Goal: Task Accomplishment & Management: Manage account settings

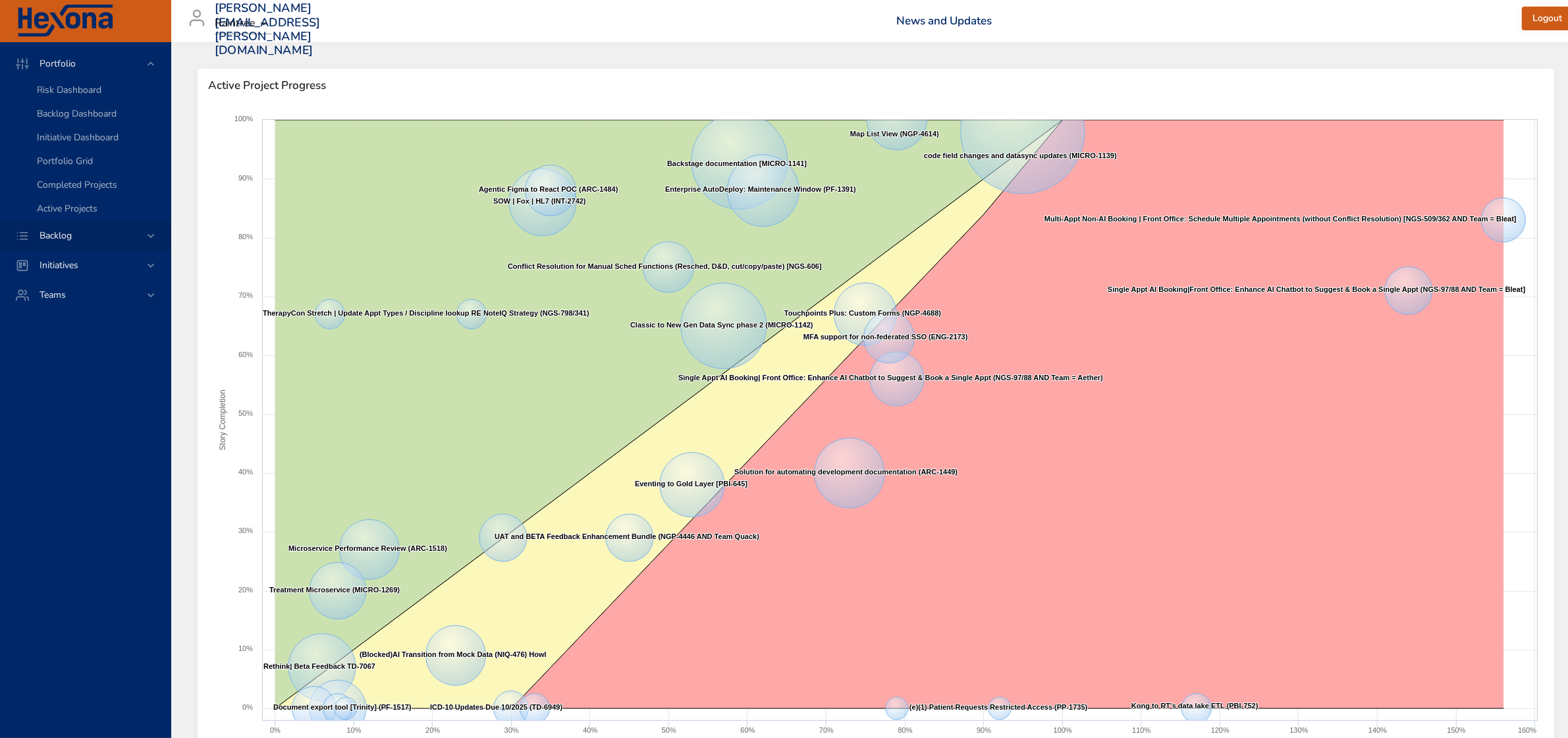
click at [147, 239] on icon at bounding box center [151, 235] width 13 height 13
click at [100, 122] on span "Backlog Details" at bounding box center [69, 120] width 63 height 12
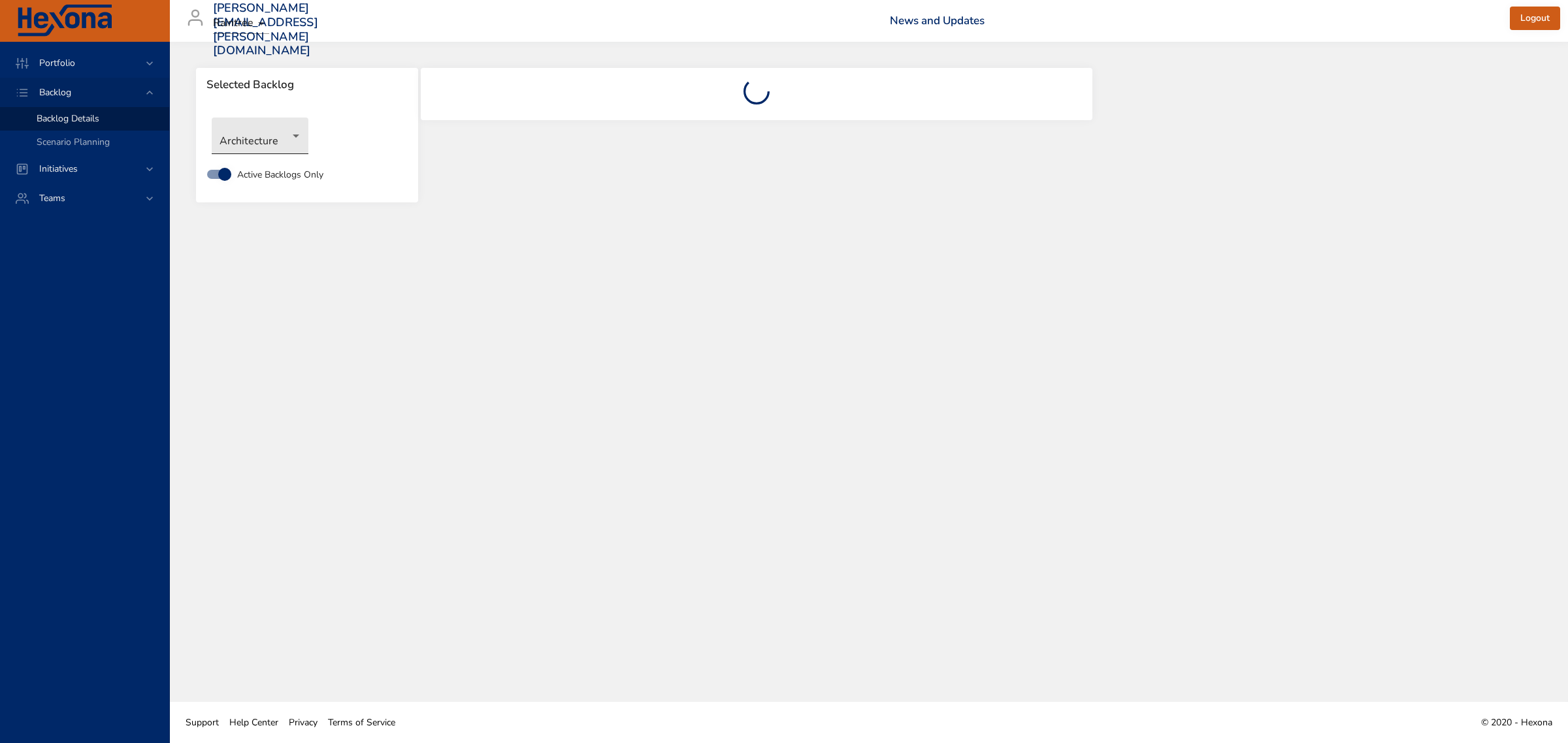
click at [278, 140] on body "Portfolio Backlog Backlog Details Scenario Planning Initiatives Teams [PERSON_N…" at bounding box center [784, 372] width 1568 height 743
click at [267, 396] on li "Revenue Cycle" at bounding box center [278, 395] width 134 height 22
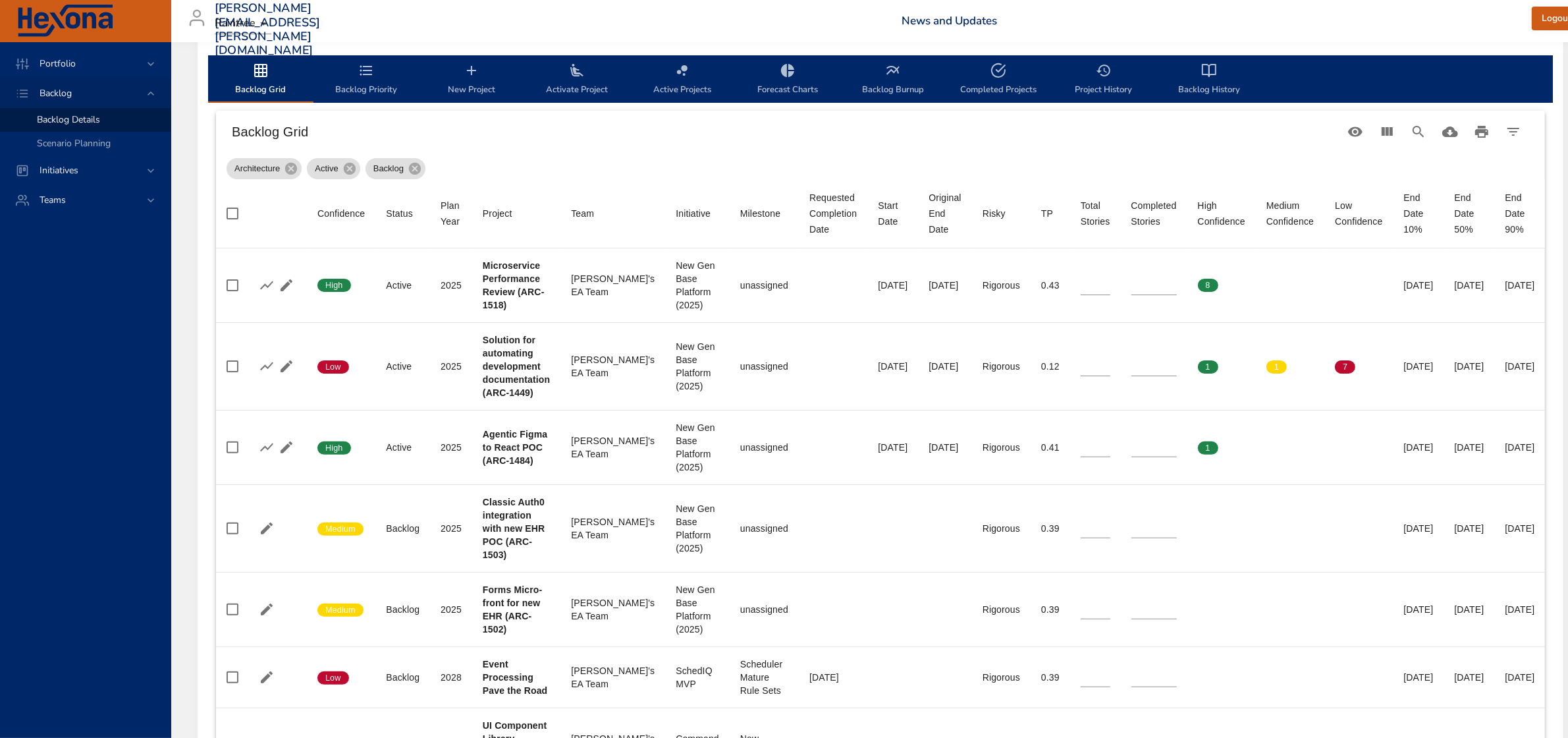
scroll to position [412, 0]
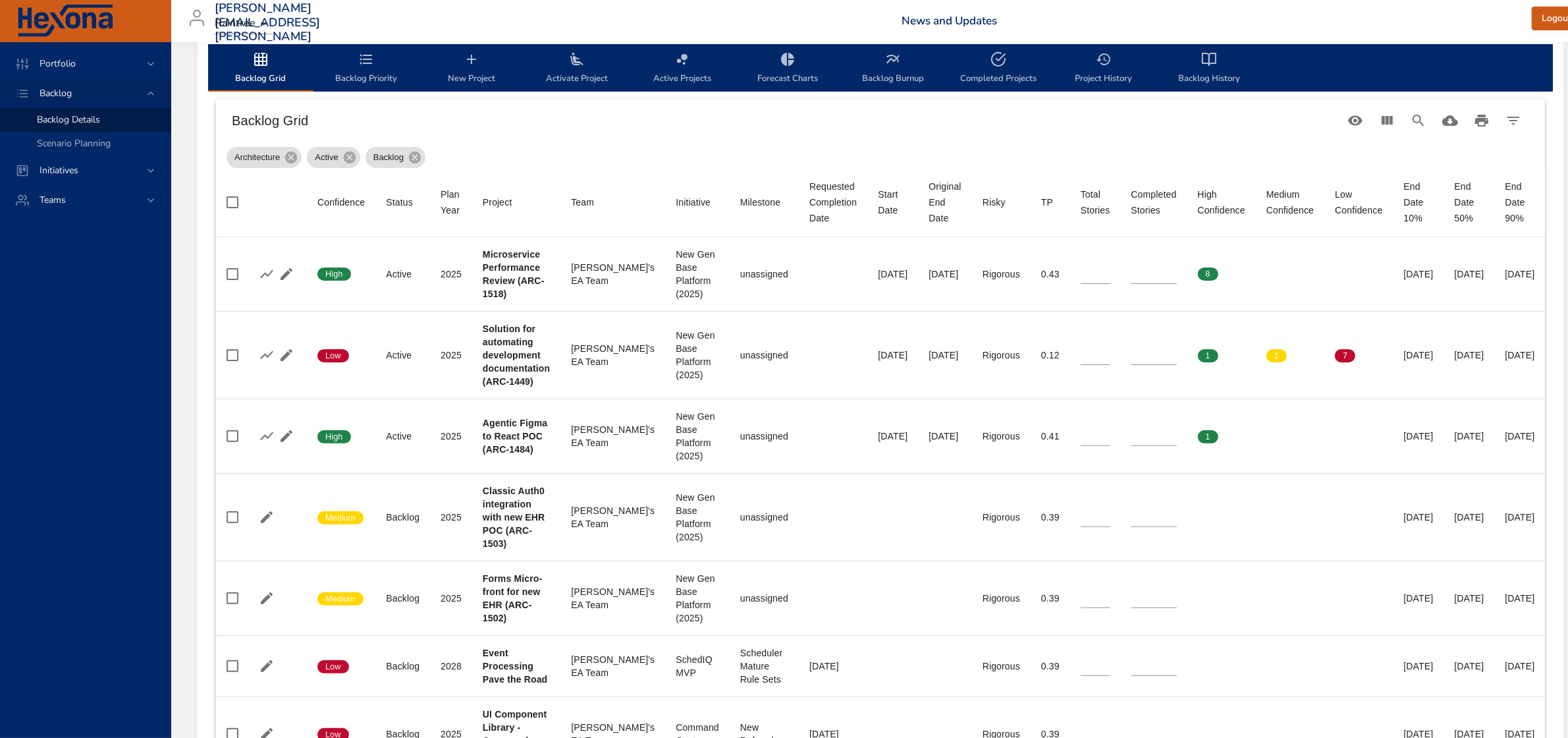
type input "*"
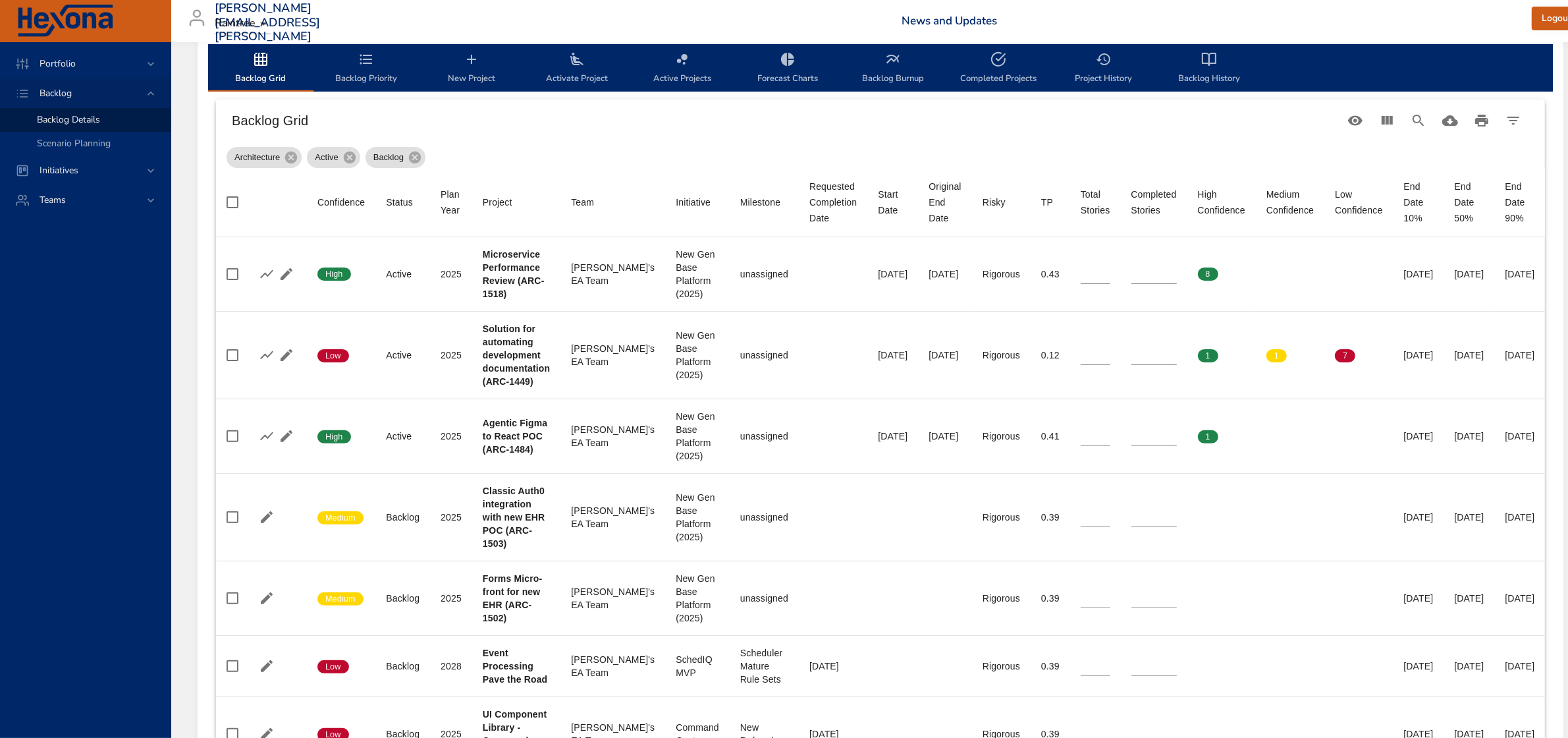
type input "*"
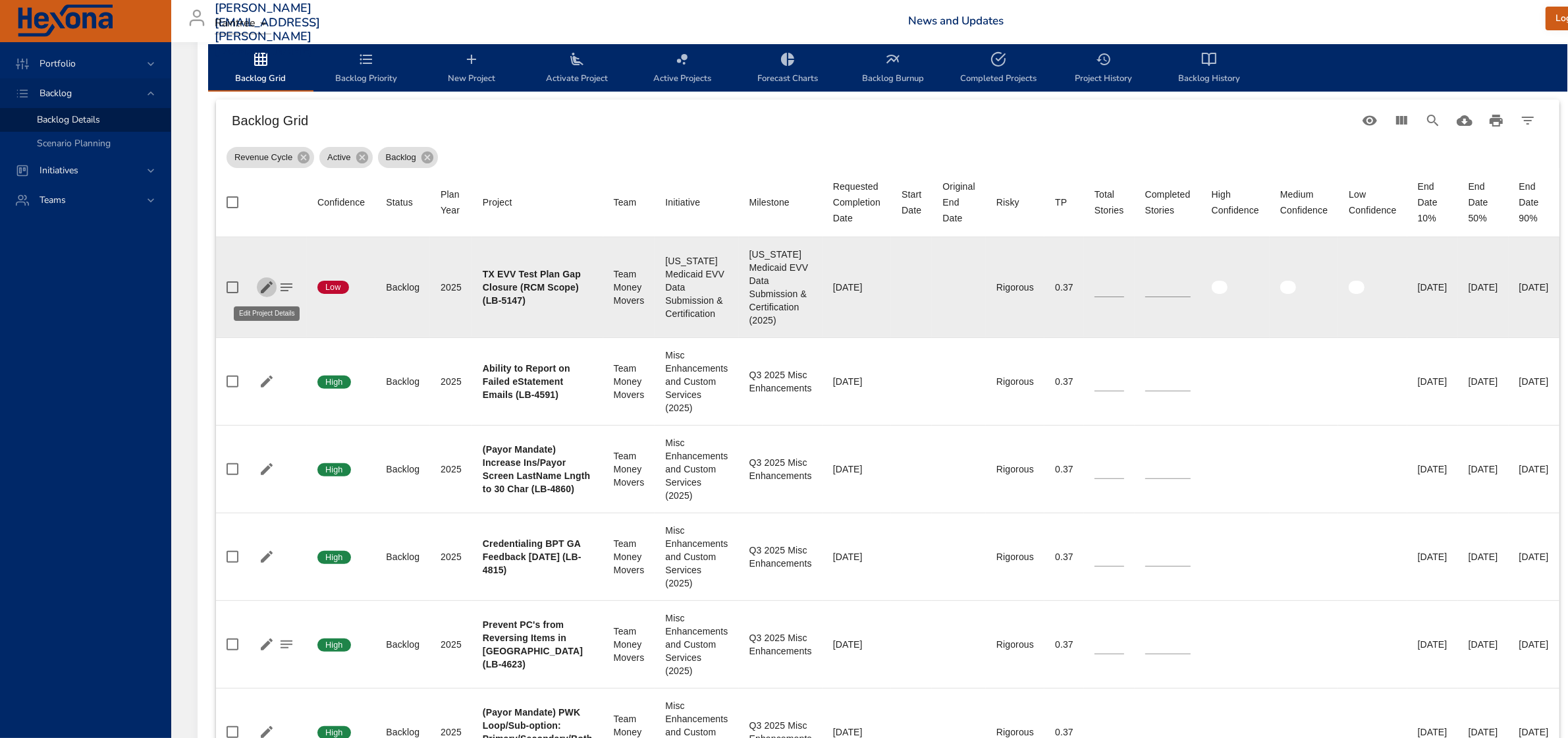
click at [265, 285] on icon "button" at bounding box center [267, 287] width 16 height 16
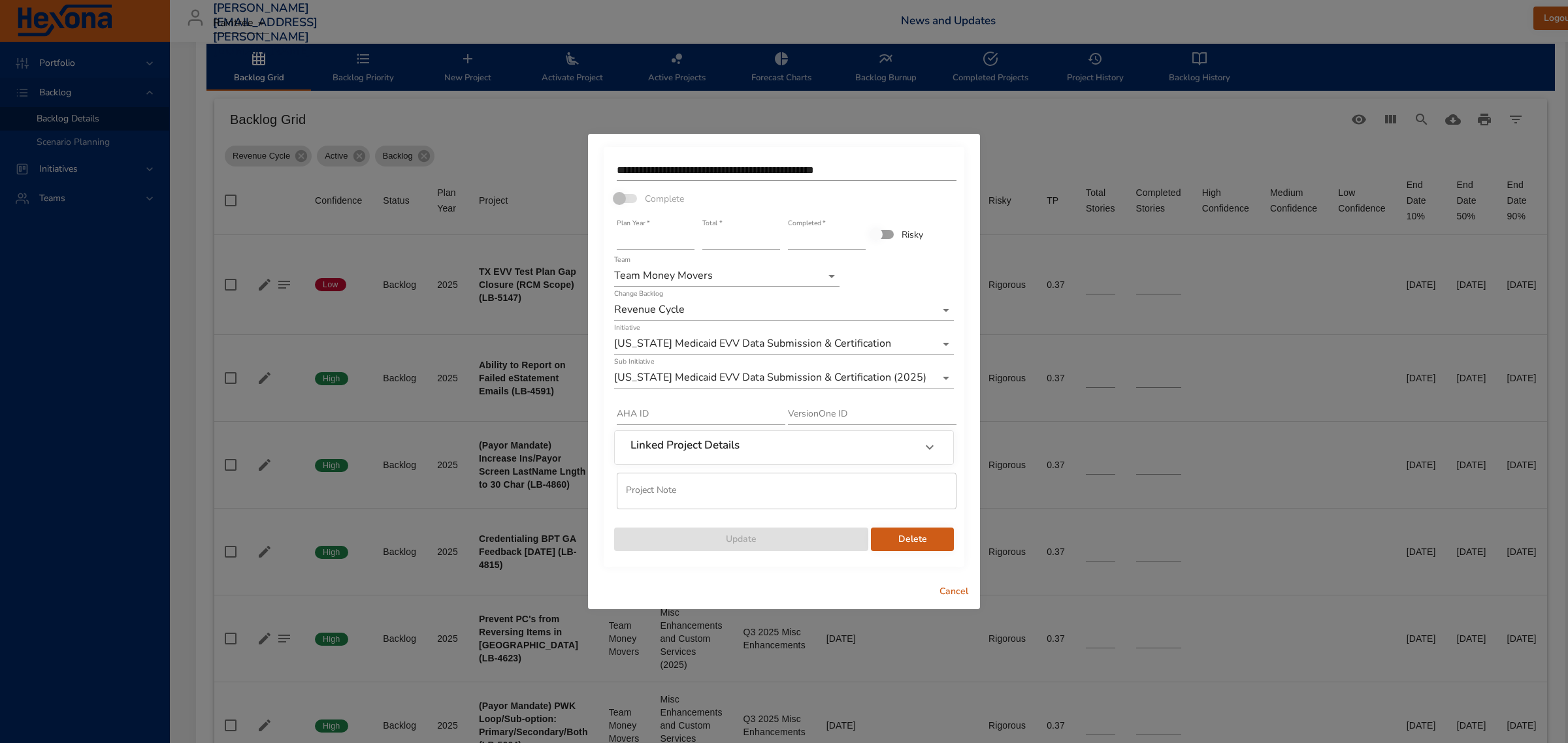
click at [932, 650] on div "**********" at bounding box center [784, 372] width 1568 height 743
click at [1027, 106] on div "**********" at bounding box center [784, 372] width 1568 height 743
click at [964, 592] on span "Cancel" at bounding box center [954, 592] width 31 height 16
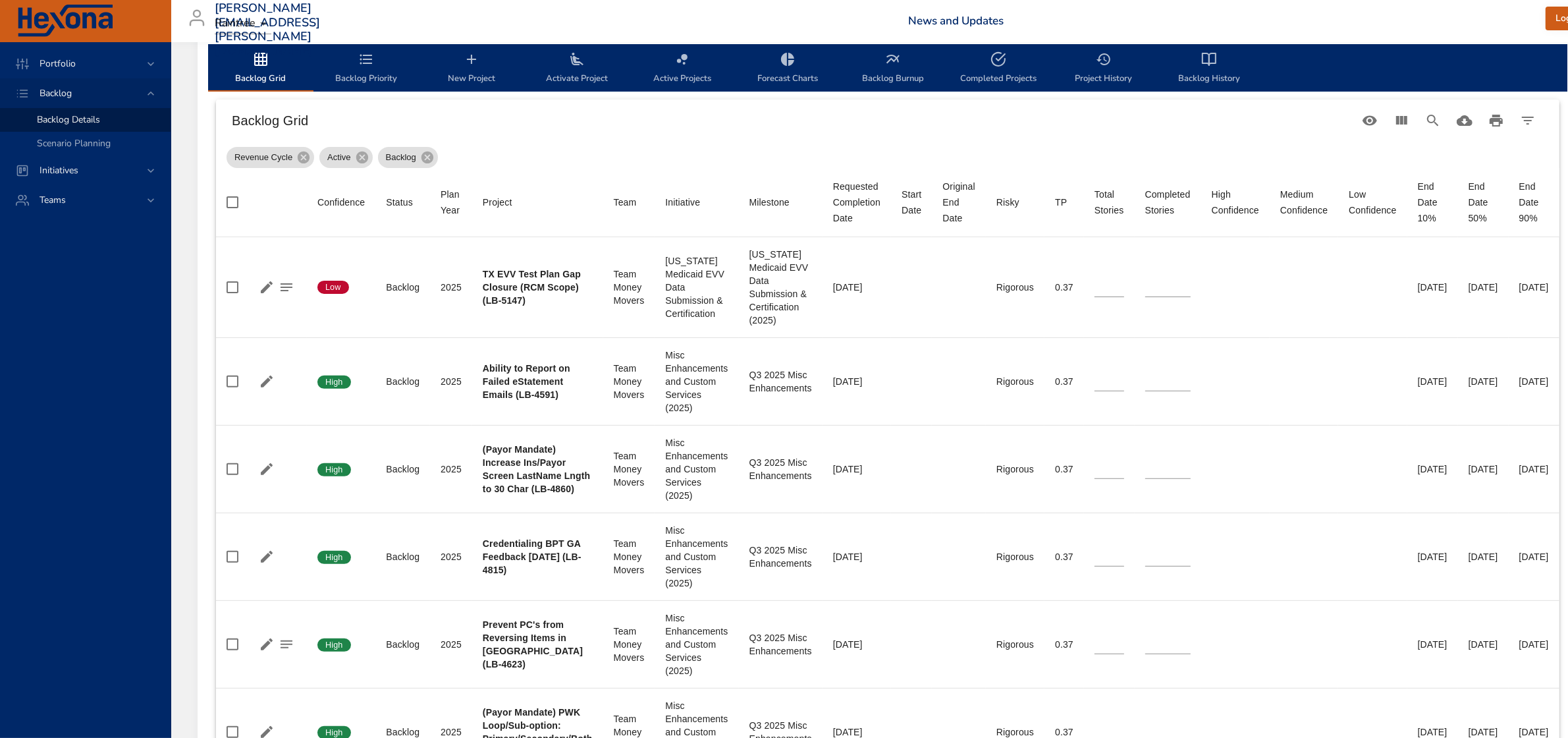
click at [560, 77] on span "Activate Project" at bounding box center [577, 69] width 89 height 35
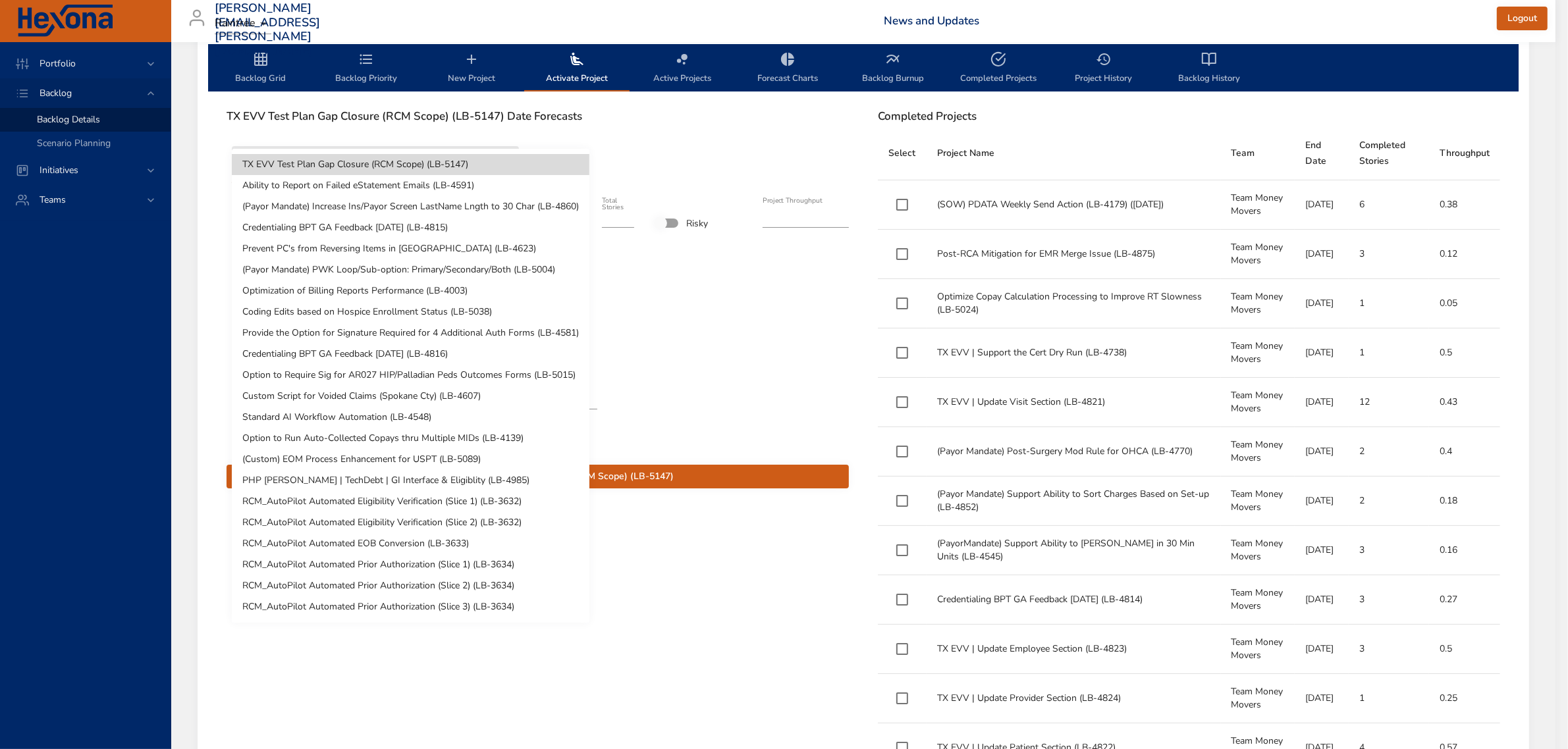
click at [338, 164] on li "TX EVV Test Plan Gap Closure (RCM Scope) (LB-5147)" at bounding box center [410, 164] width 357 height 21
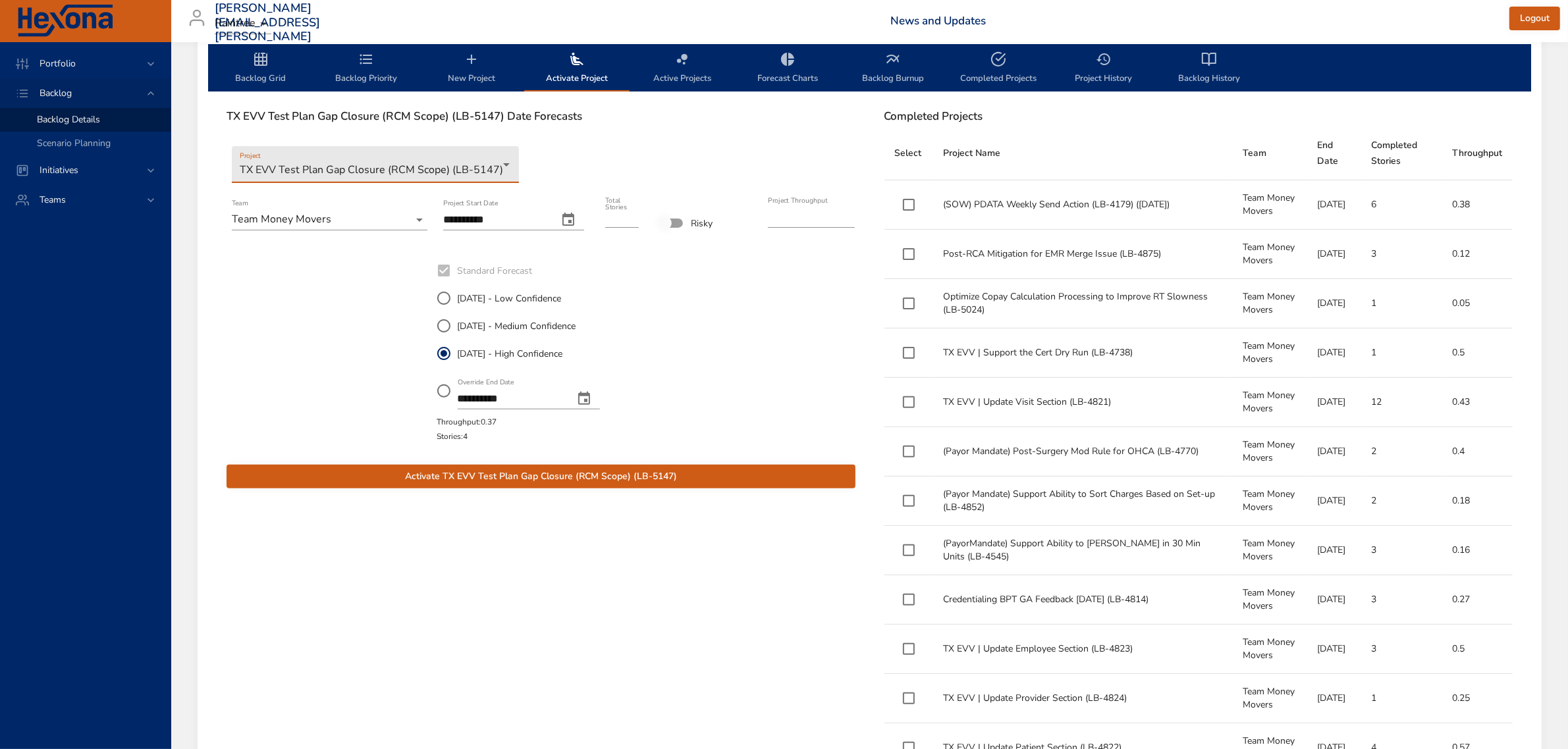
click at [519, 478] on span "Activate TX EVV Test Plan Gap Closure (RCM Scope) (LB-5147)" at bounding box center [541, 477] width 608 height 16
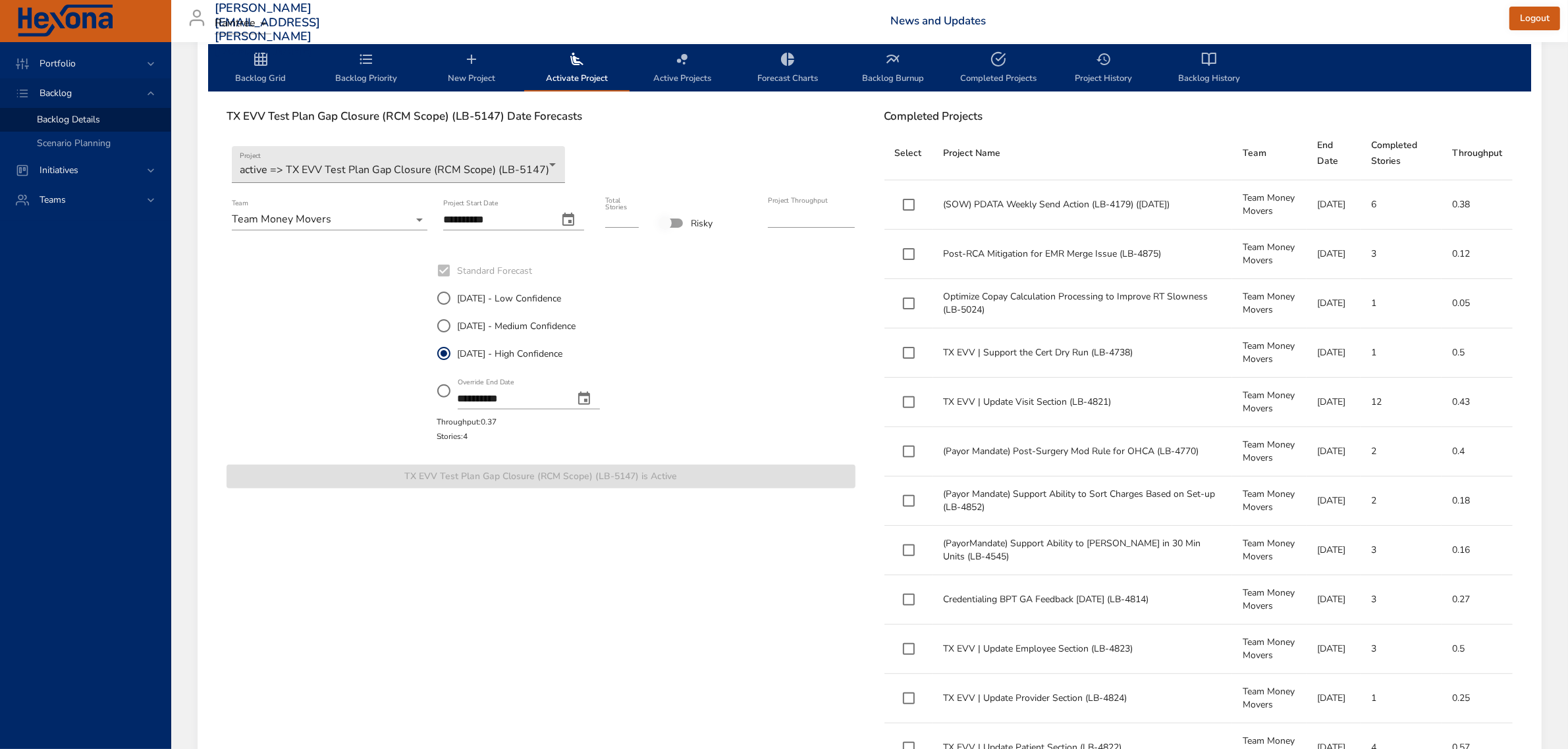
click at [256, 72] on span "Backlog Grid" at bounding box center [261, 69] width 89 height 35
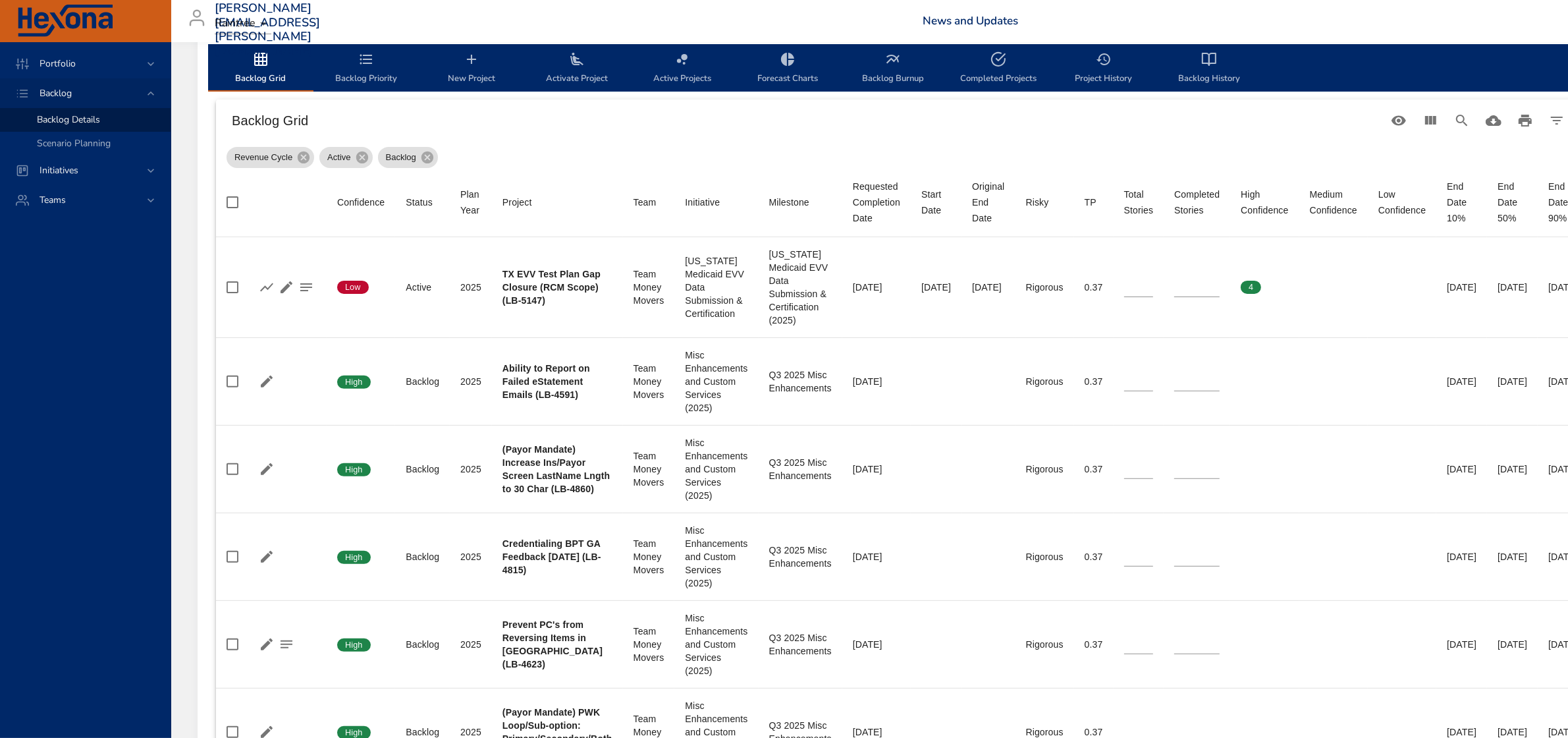
click at [577, 71] on span "Activate Project" at bounding box center [577, 69] width 89 height 35
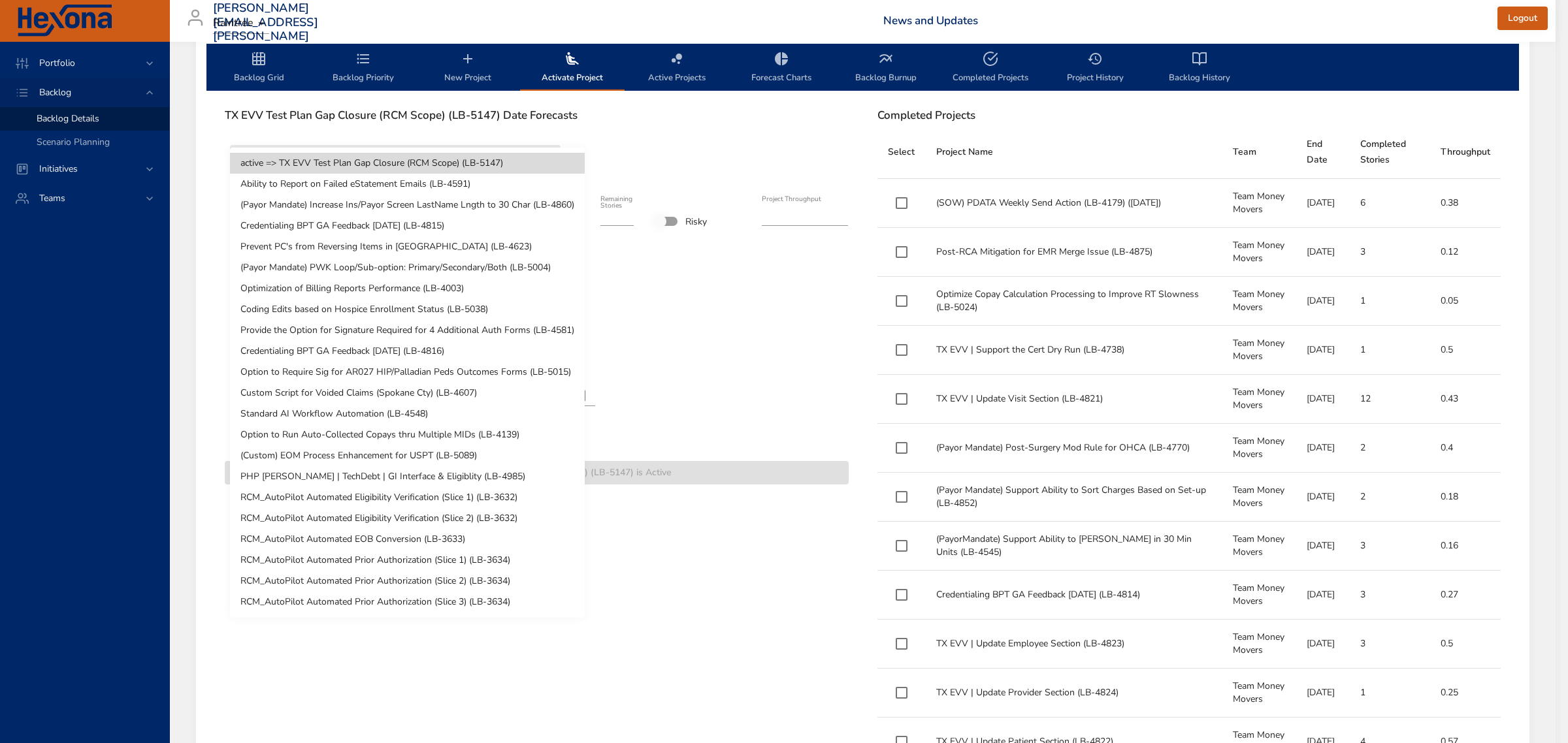
click at [324, 206] on li "(Payor Mandate) Increase Ins/Payor Screen LastName Lngth to 30 Char (LB-4860)" at bounding box center [407, 205] width 355 height 21
type input "*"
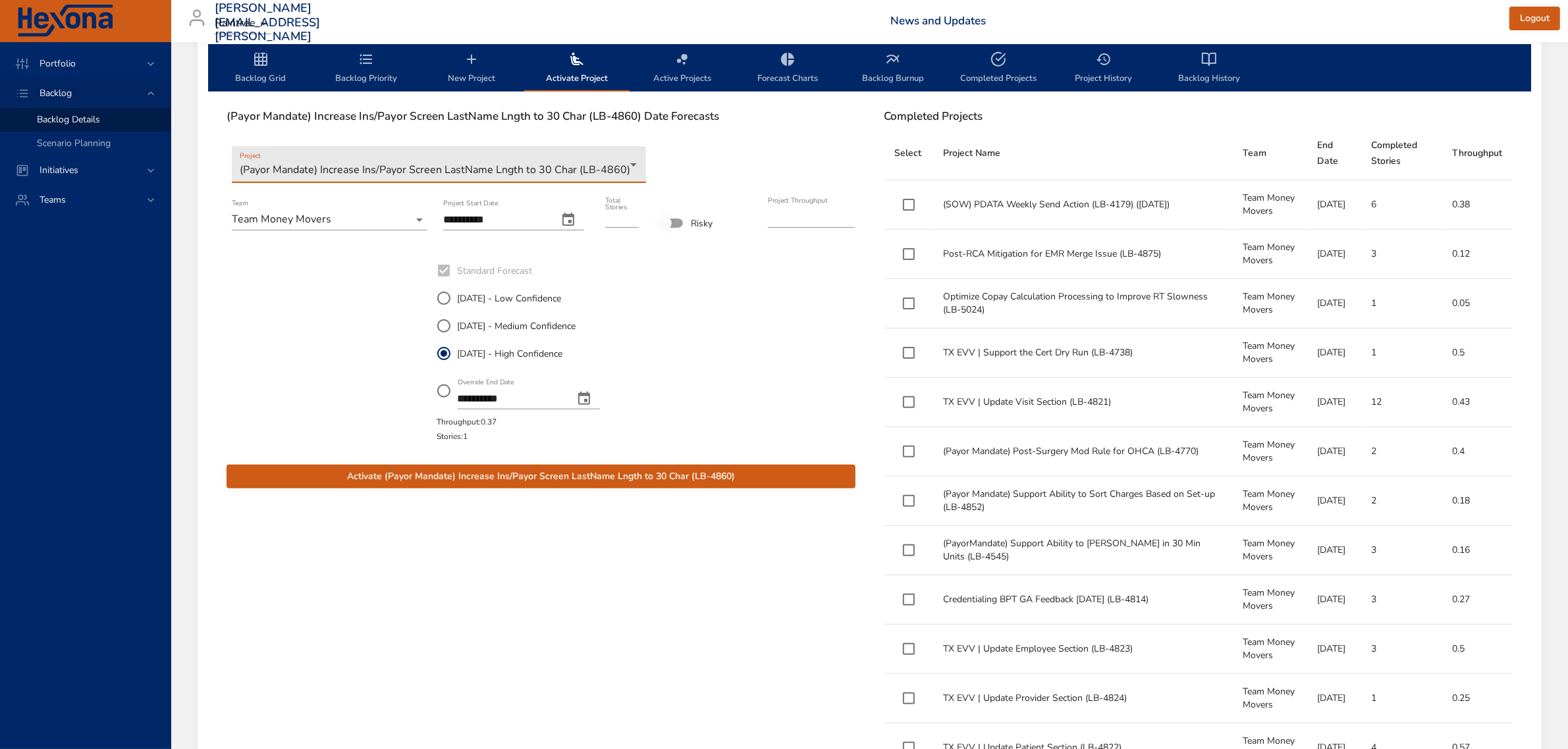
click at [534, 476] on span "Activate (Payor Mandate) Increase Ins/Payor Screen LastName Lngth to 30 Char (L…" at bounding box center [541, 477] width 608 height 16
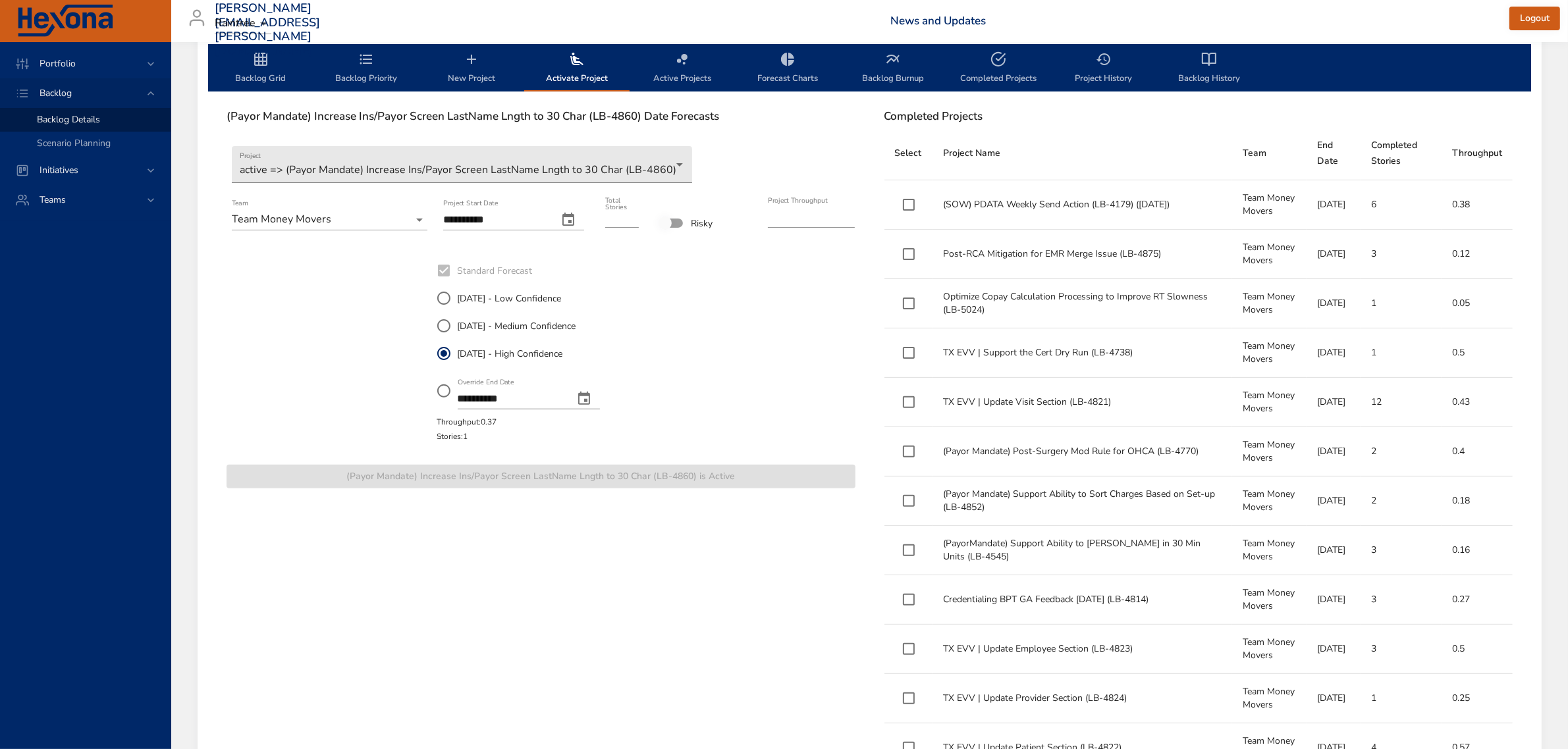
click at [270, 64] on span "Backlog Grid" at bounding box center [261, 69] width 89 height 35
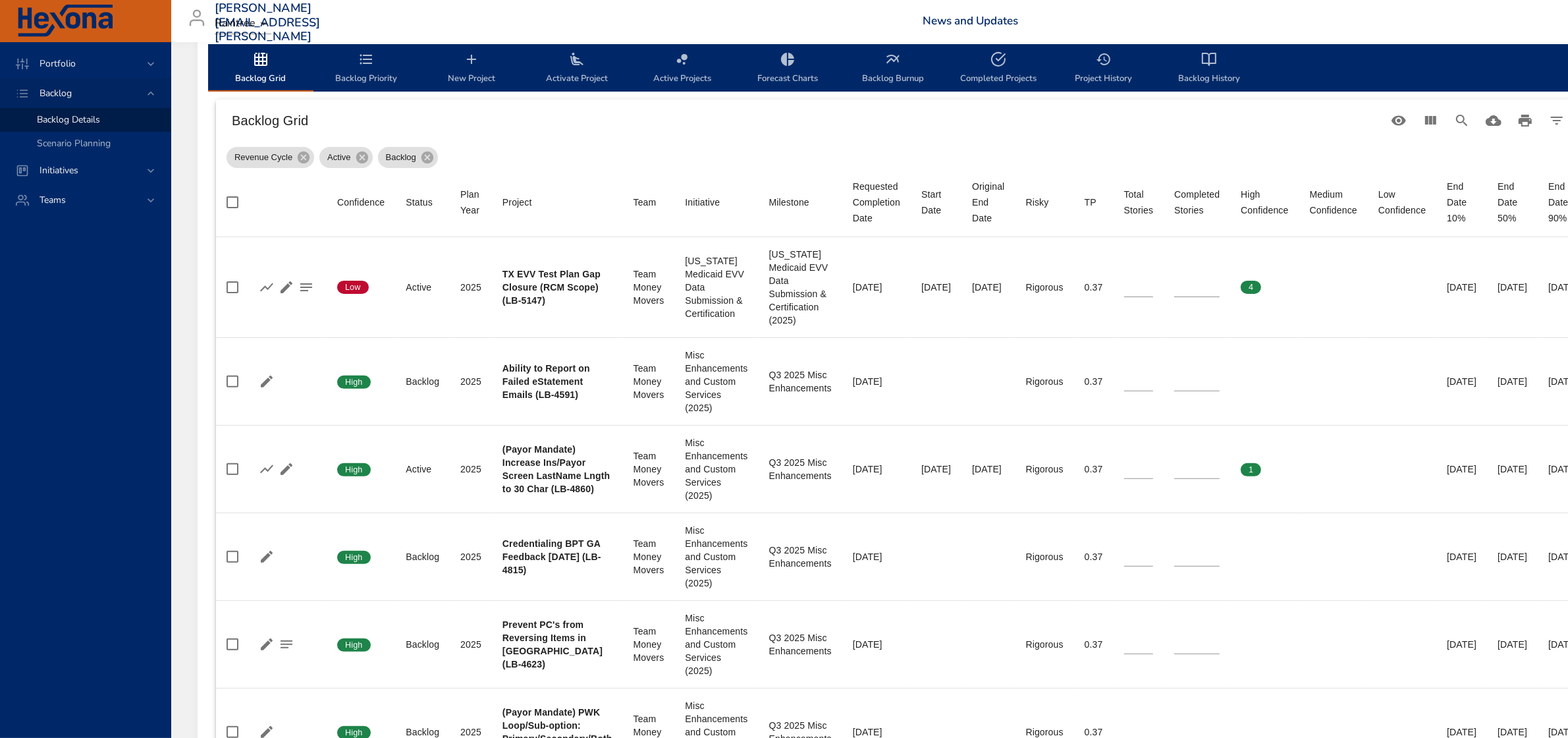
click at [572, 71] on span "Activate Project" at bounding box center [577, 69] width 89 height 35
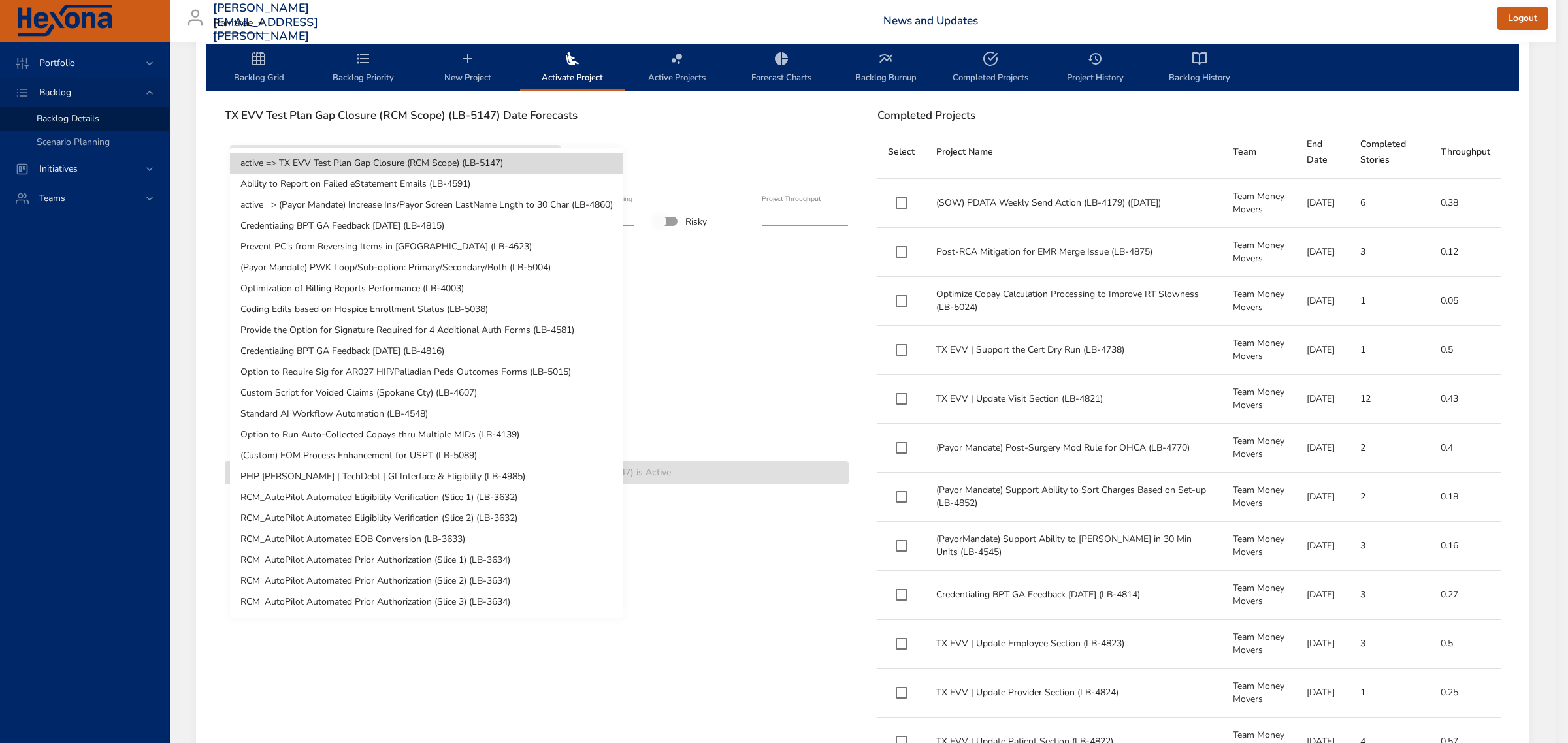
click at [295, 269] on li "(Payor Mandate) PWK Loop/Sub-option: Primary/Secondary/Both (LB-5004)" at bounding box center [426, 267] width 394 height 21
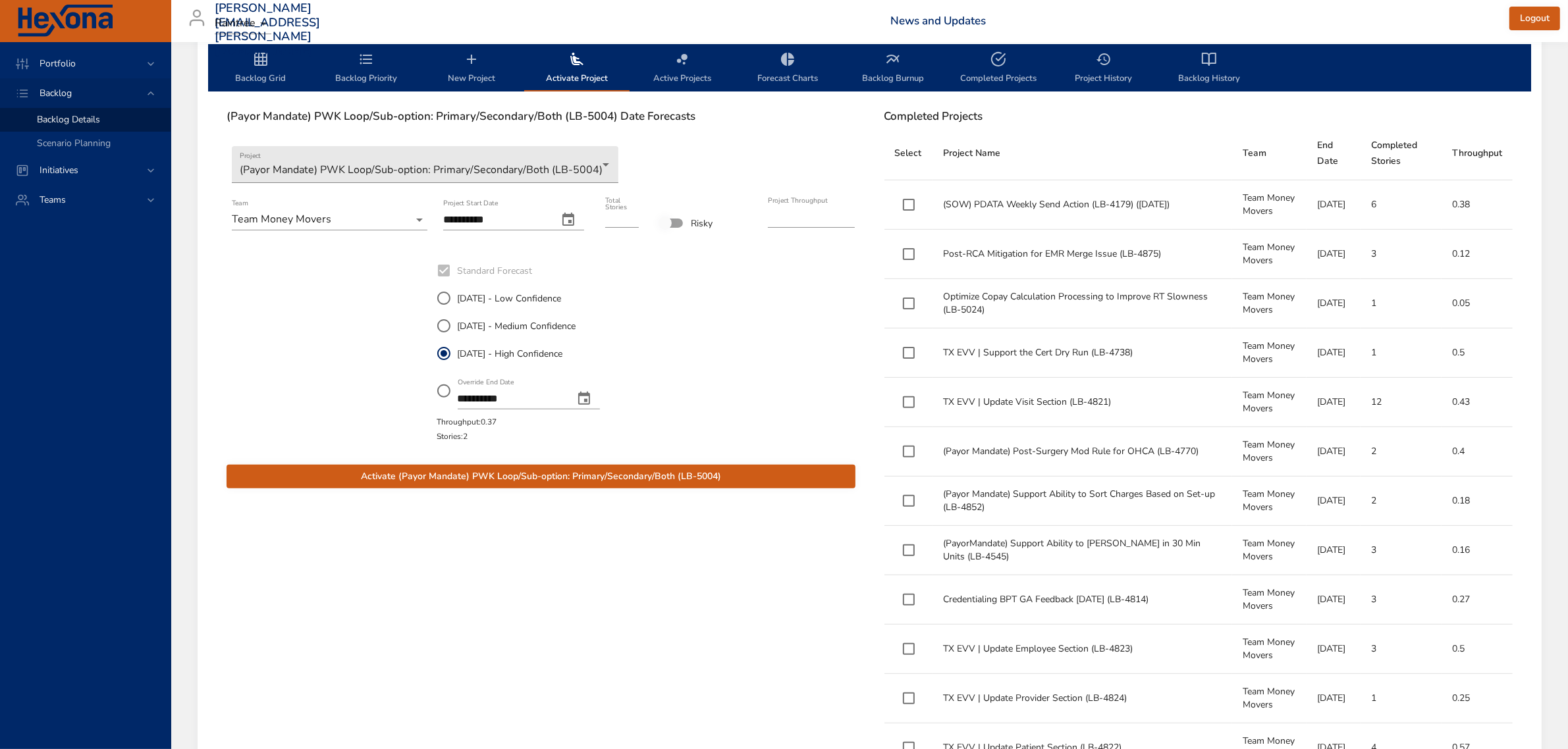
click at [465, 478] on span "Activate (Payor Mandate) PWK Loop/Sub-option: Primary/Secondary/Both (LB-5004)" at bounding box center [541, 477] width 608 height 16
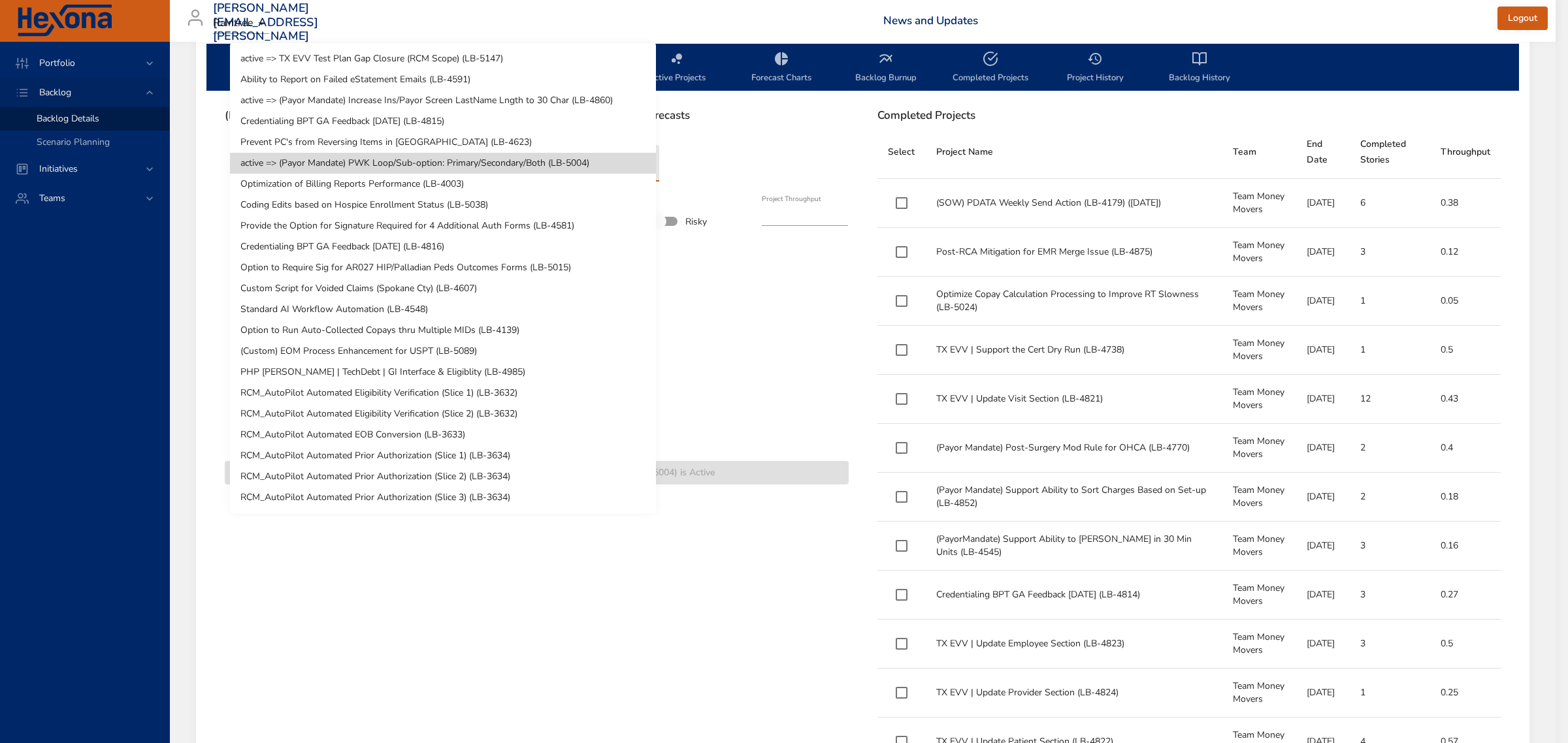
click at [323, 187] on li "Optimization of Billing Reports Performance (LB-4003)" at bounding box center [443, 184] width 426 height 21
type input "*"
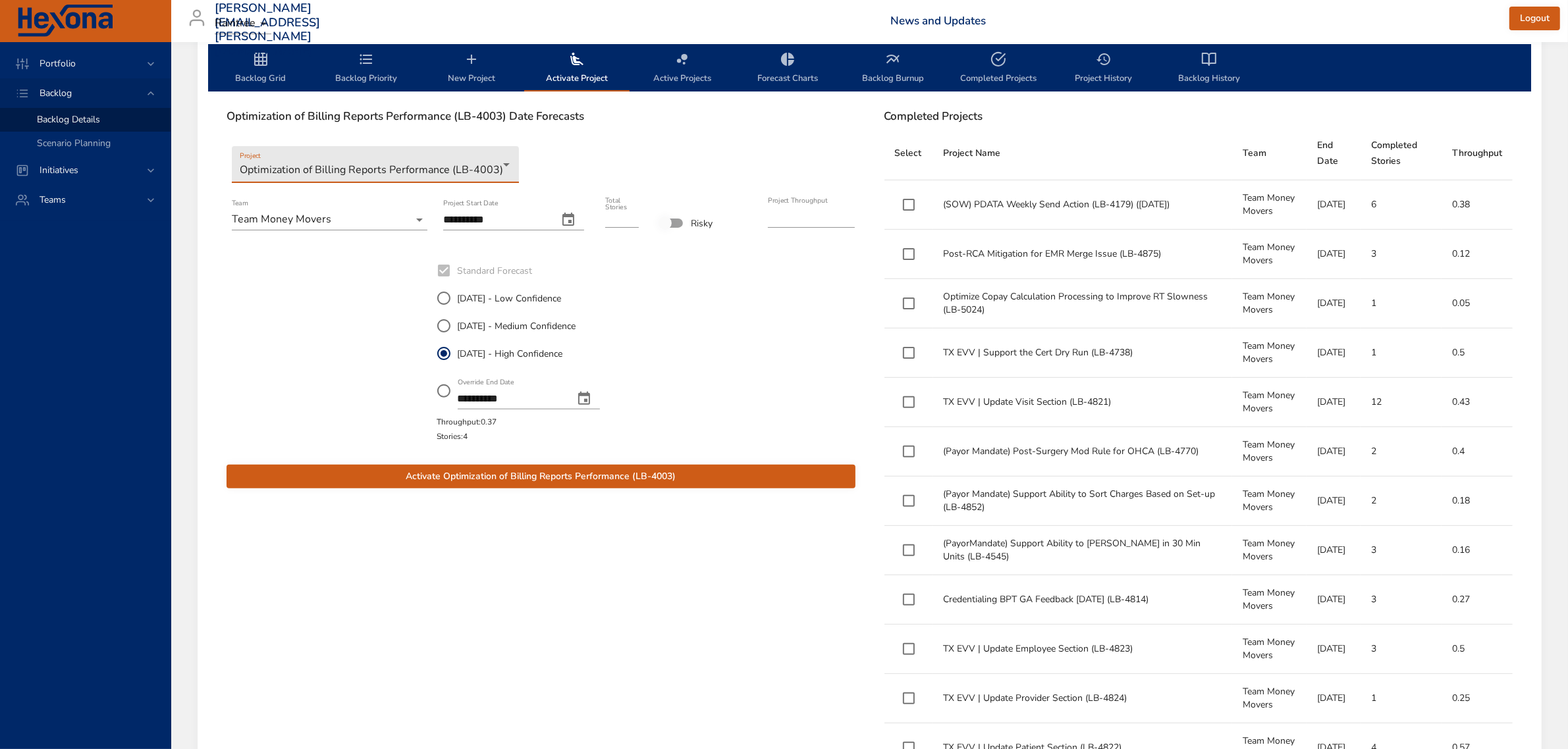
click at [483, 478] on span "Activate Optimization of Billing Reports Performance (LB-4003)" at bounding box center [541, 477] width 608 height 16
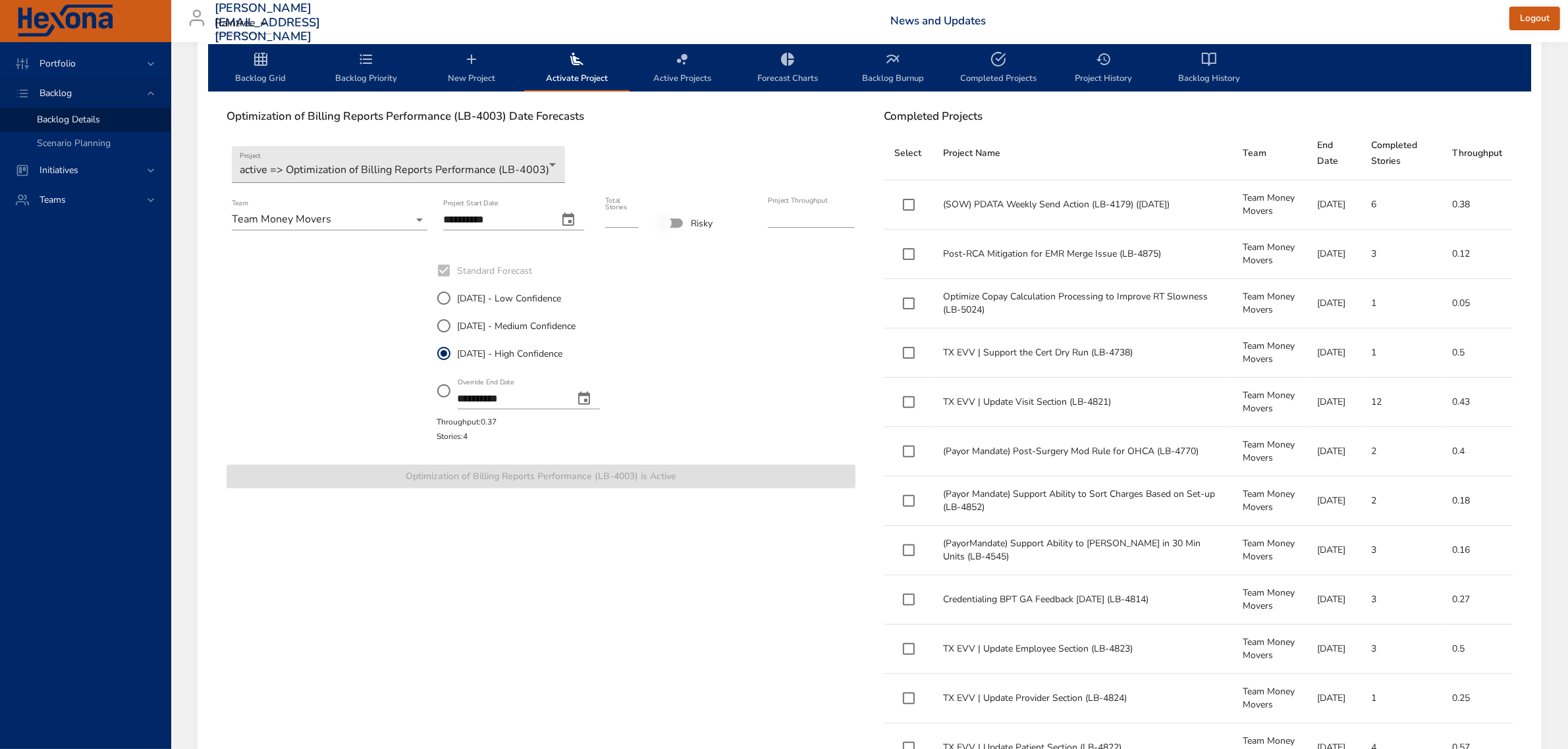
click at [241, 71] on span "Backlog Grid" at bounding box center [261, 69] width 89 height 35
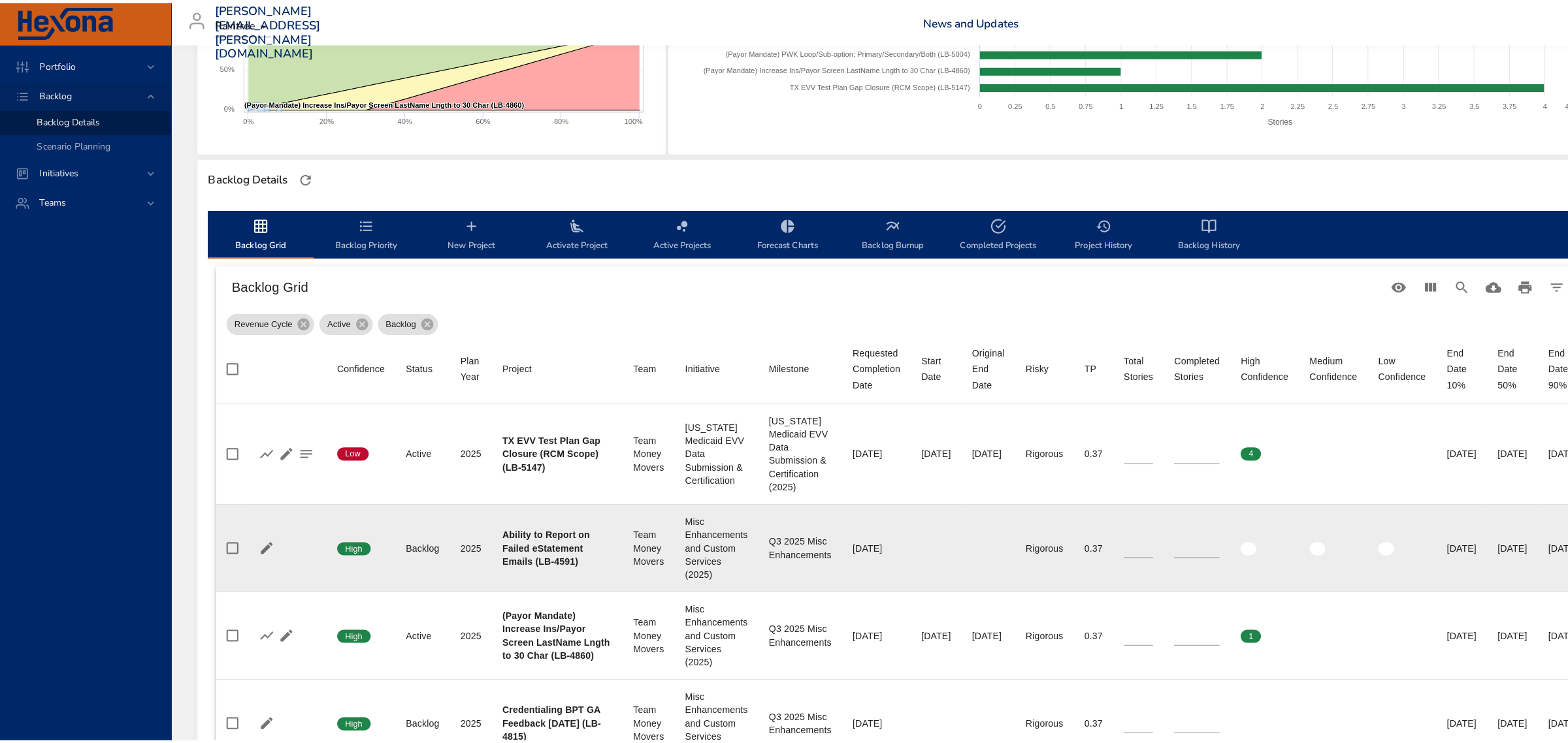
scroll to position [245, 0]
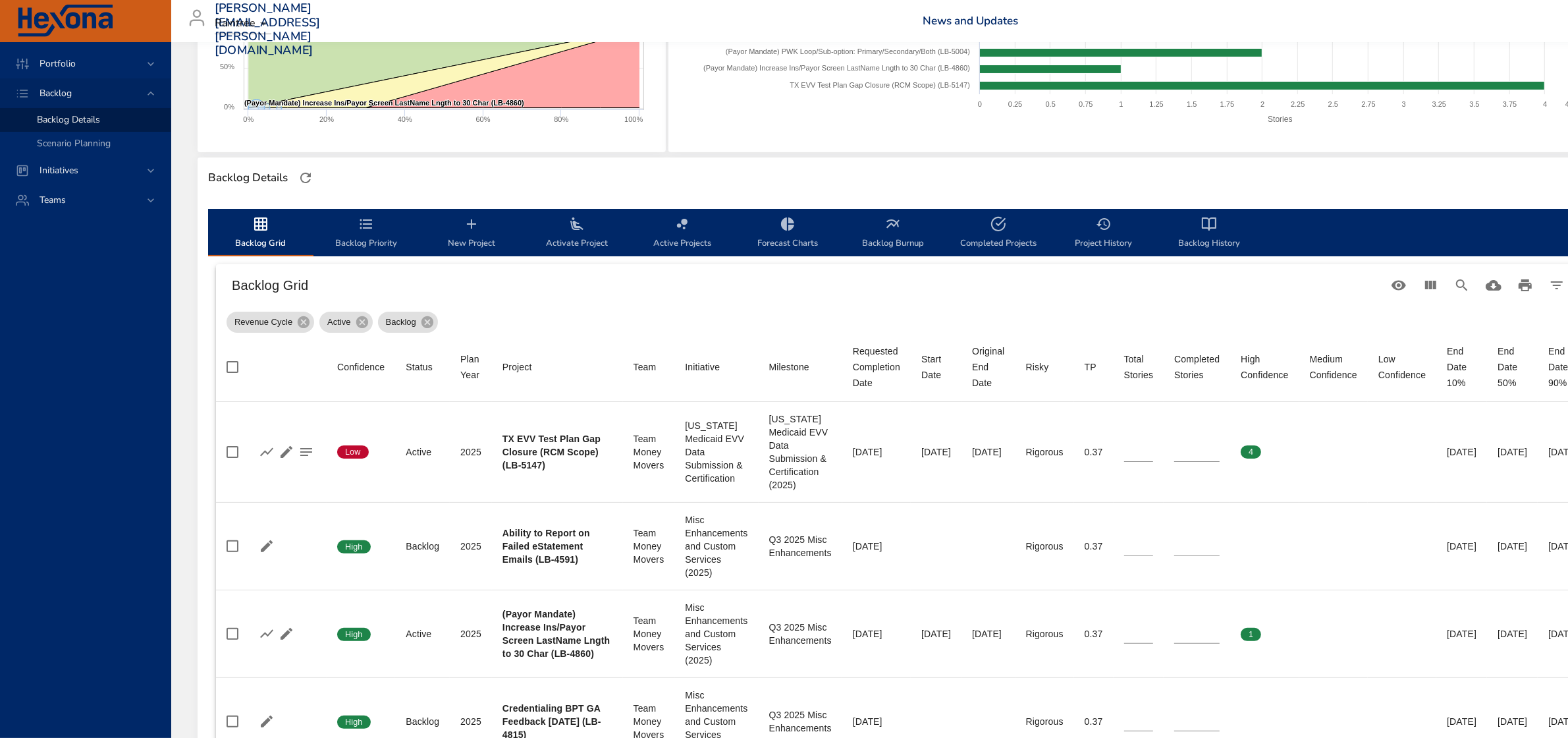
click at [469, 236] on span "New Project" at bounding box center [472, 233] width 89 height 35
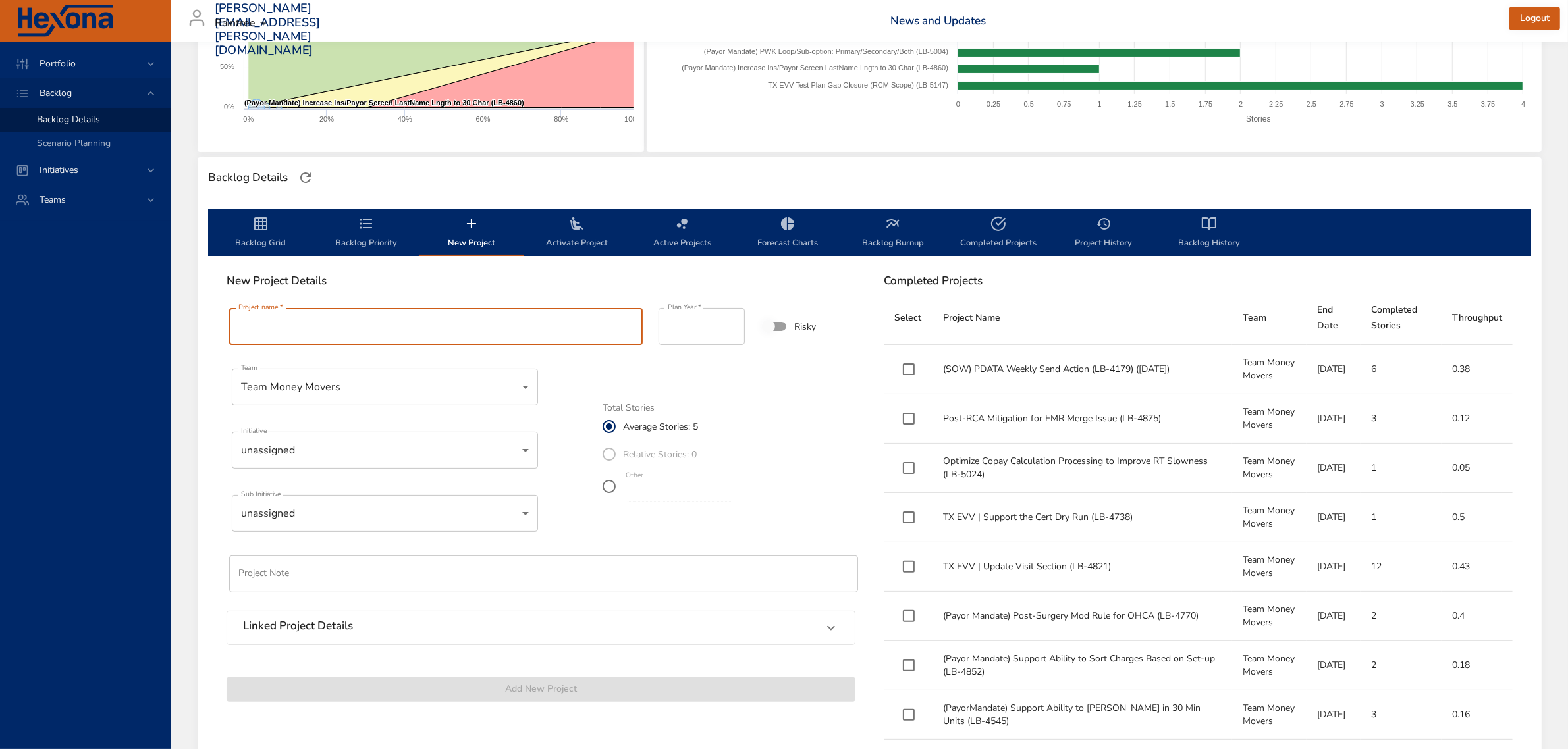
click at [294, 327] on input "Project name   *" at bounding box center [436, 326] width 414 height 37
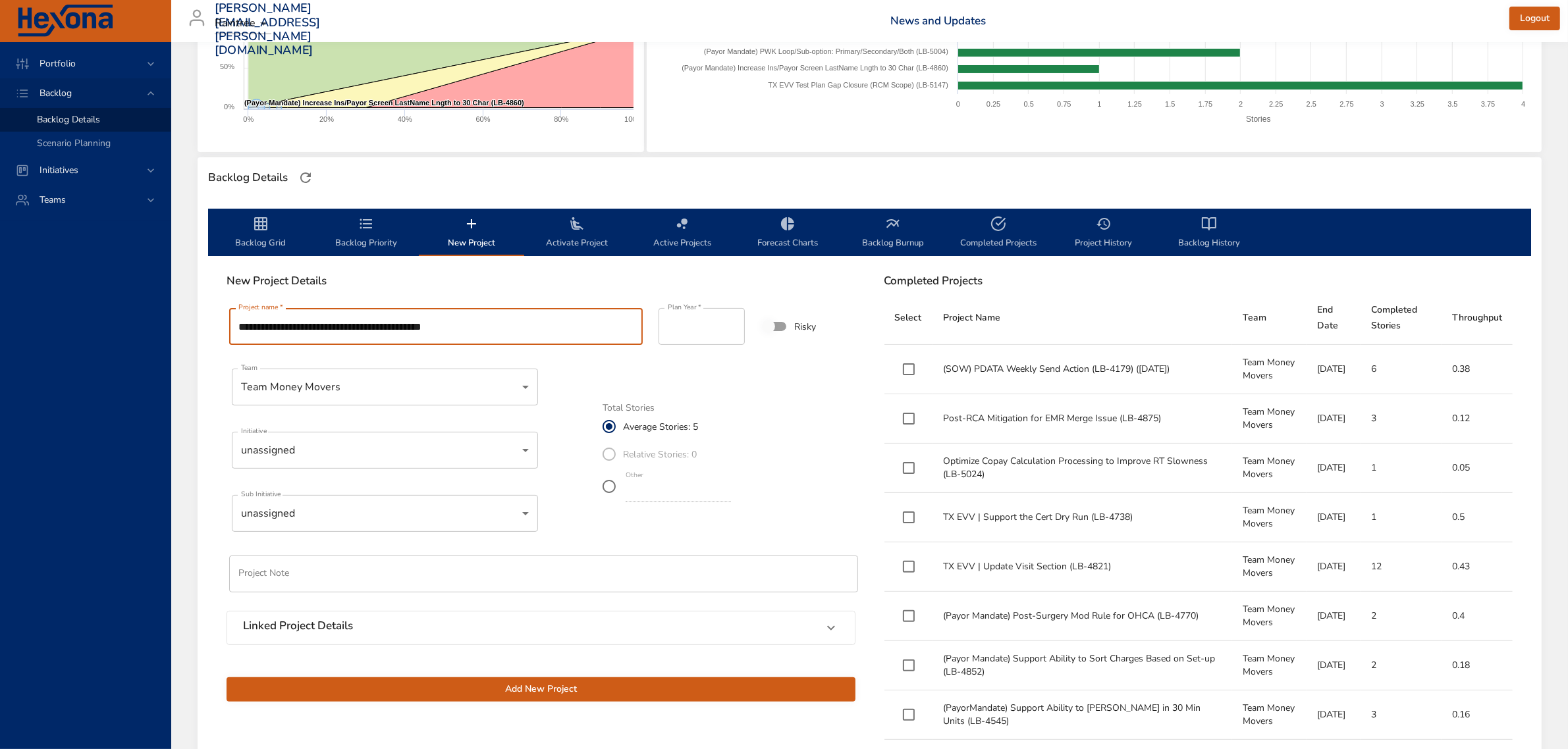
click at [236, 331] on input "**********" at bounding box center [436, 326] width 414 height 37
click at [528, 329] on input "**********" at bounding box center [436, 326] width 414 height 37
type input "**********"
click at [731, 497] on input "*" at bounding box center [678, 491] width 105 height 21
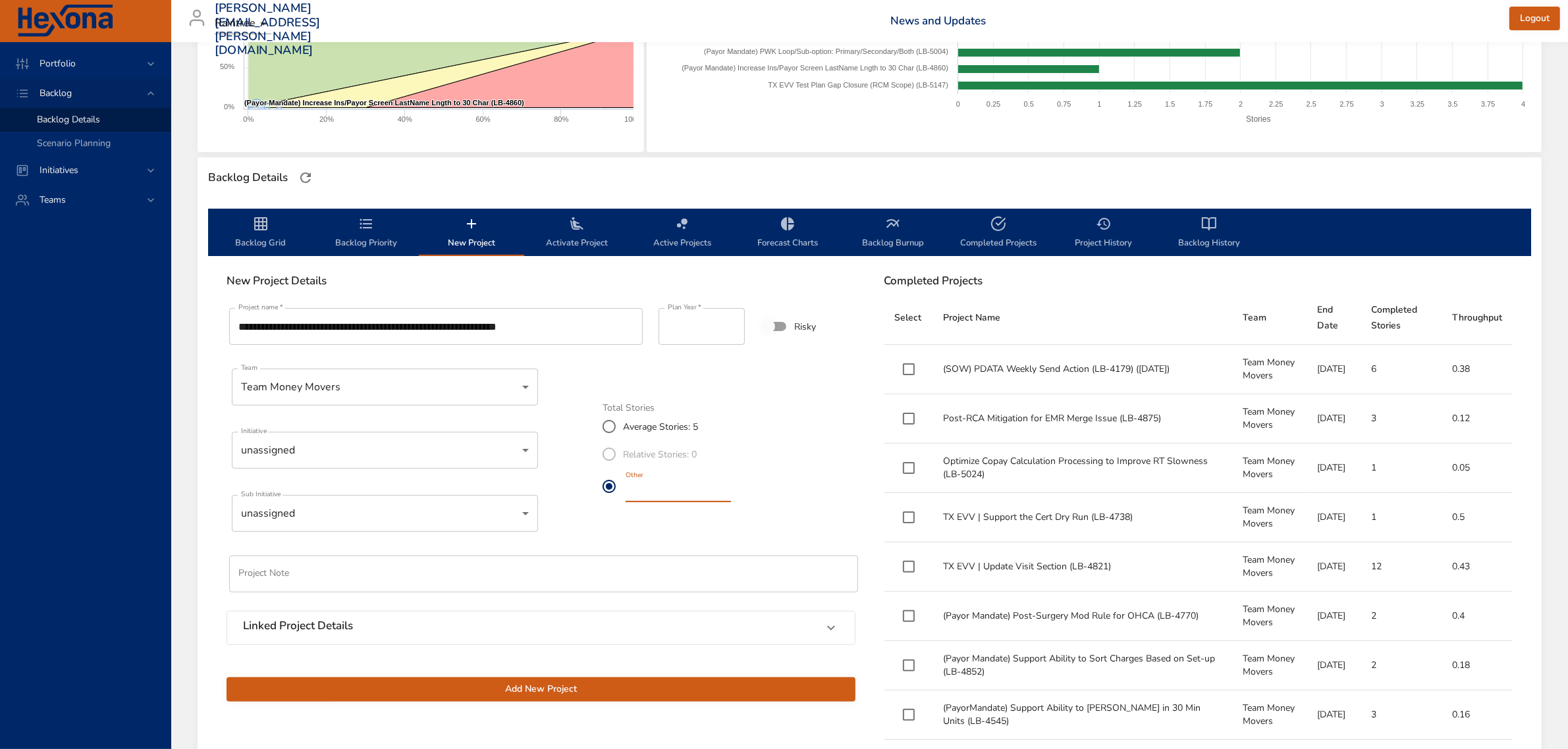
click at [731, 497] on input "*" at bounding box center [678, 491] width 105 height 21
type input "*"
click at [731, 497] on input "*" at bounding box center [678, 491] width 105 height 21
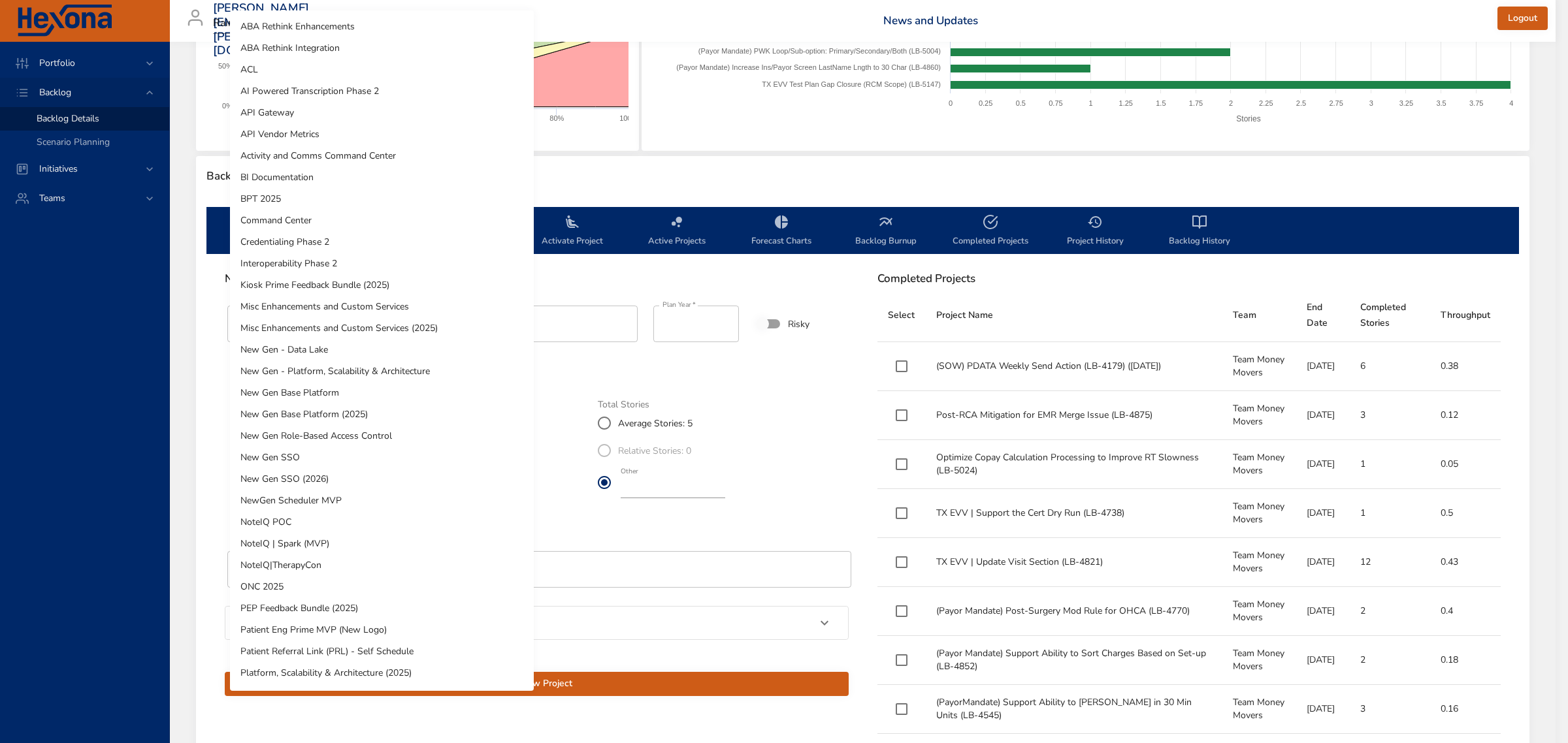
click at [325, 453] on body "Portfolio Backlog Backlog Details Scenario Planning Initiatives Teams [PERSON_N…" at bounding box center [784, 127] width 1568 height 743
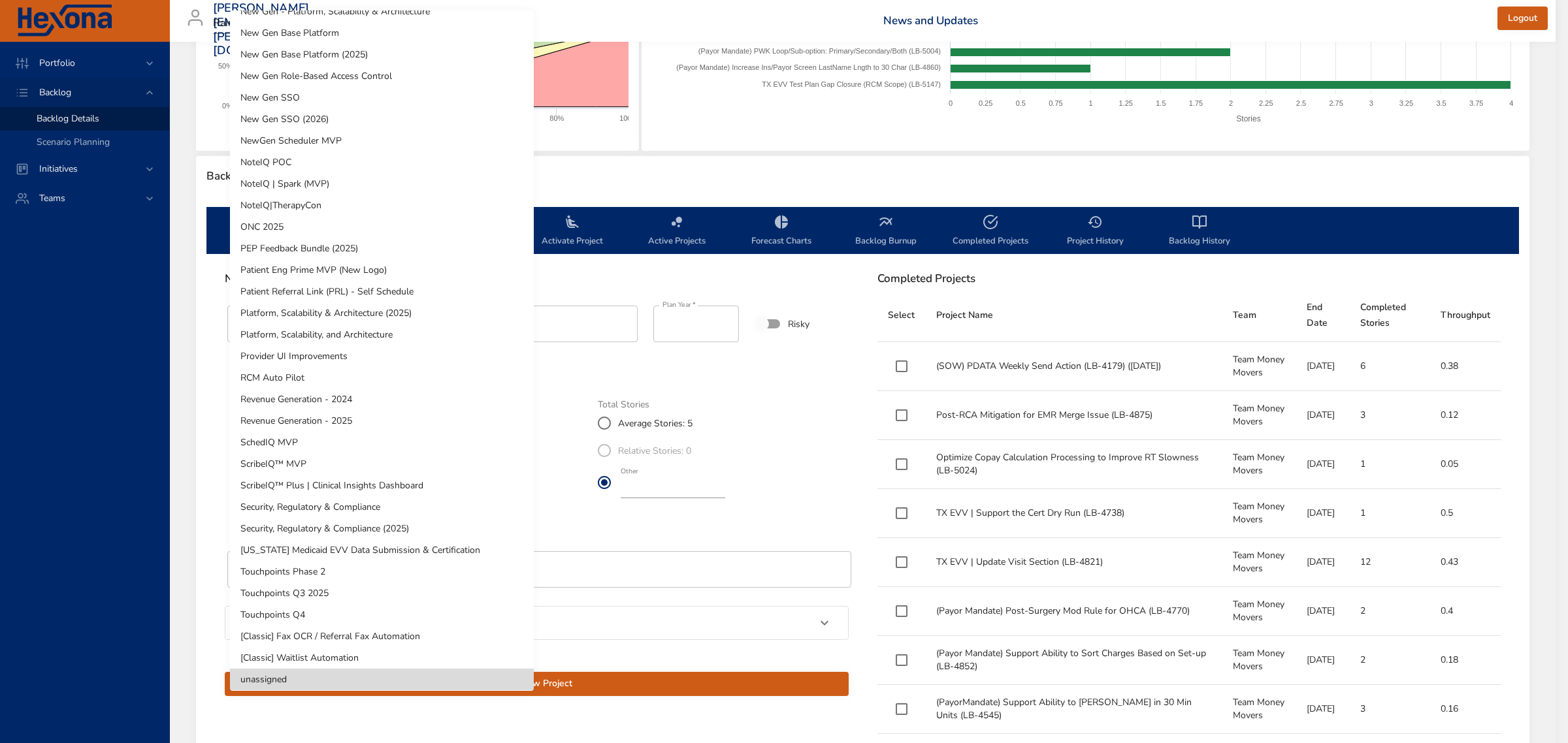
scroll to position [363, 0]
click at [745, 175] on div at bounding box center [784, 372] width 1568 height 743
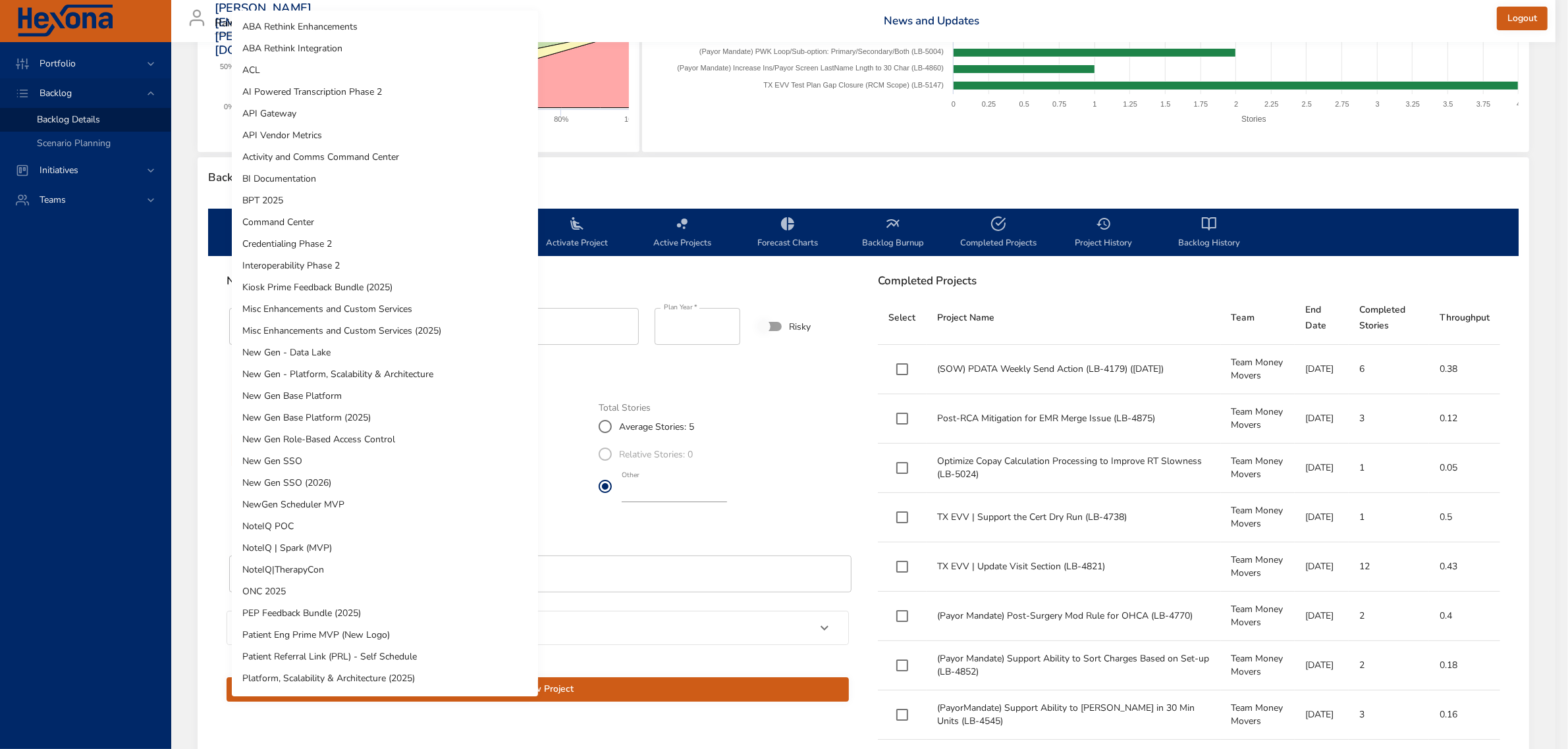
click at [486, 449] on body "Portfolio Backlog Backlog Details Scenario Planning Initiatives Teams [PERSON_N…" at bounding box center [784, 128] width 1568 height 749
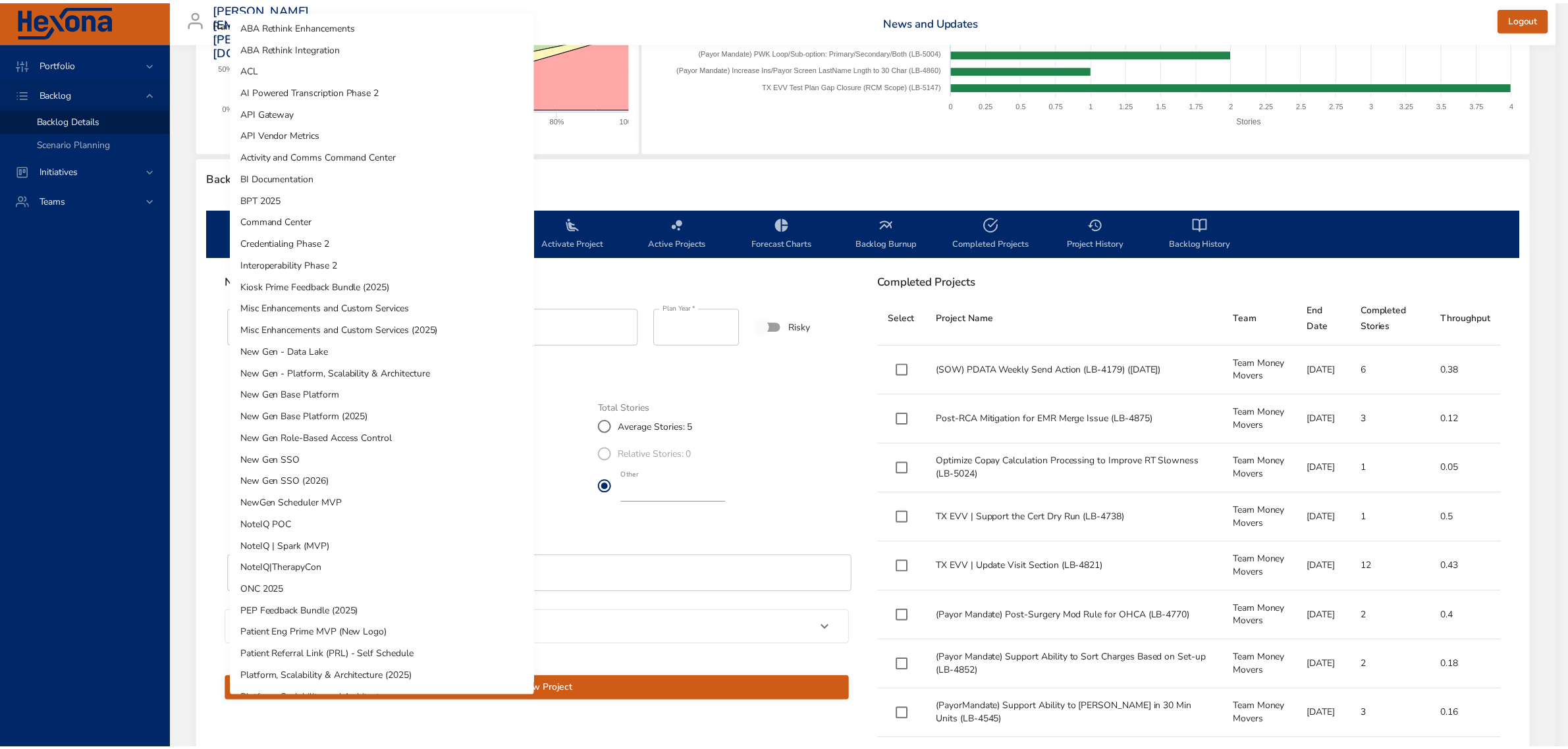
scroll to position [0, 0]
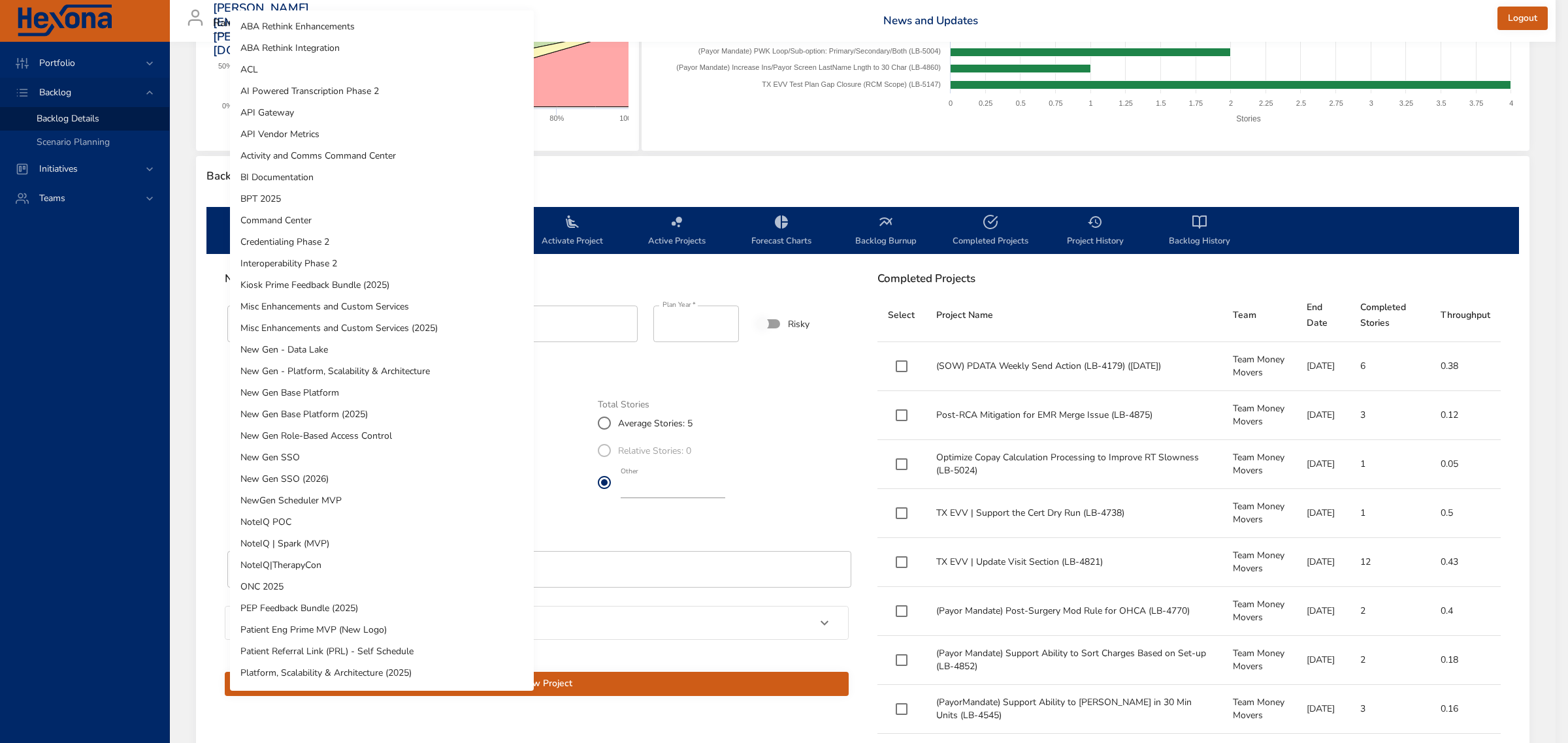
click at [348, 321] on li "Misc Enhancements and Custom Services (2025)" at bounding box center [382, 329] width 304 height 22
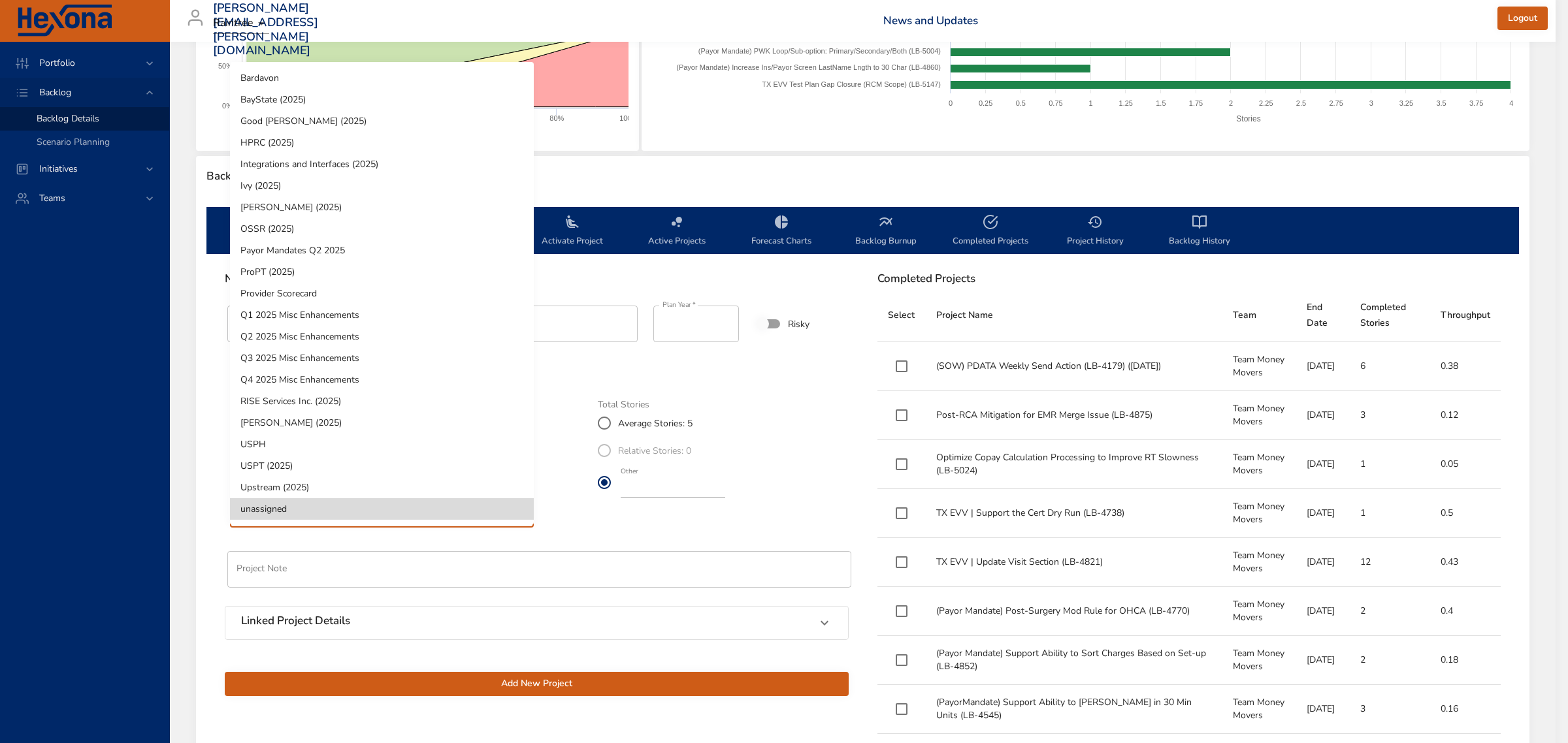
click at [509, 498] on body "Portfolio Backlog Backlog Details Scenario Planning Initiatives Teams [PERSON_N…" at bounding box center [784, 127] width 1568 height 743
click at [328, 376] on li "Q4 2025 Misc Enhancements" at bounding box center [382, 380] width 304 height 22
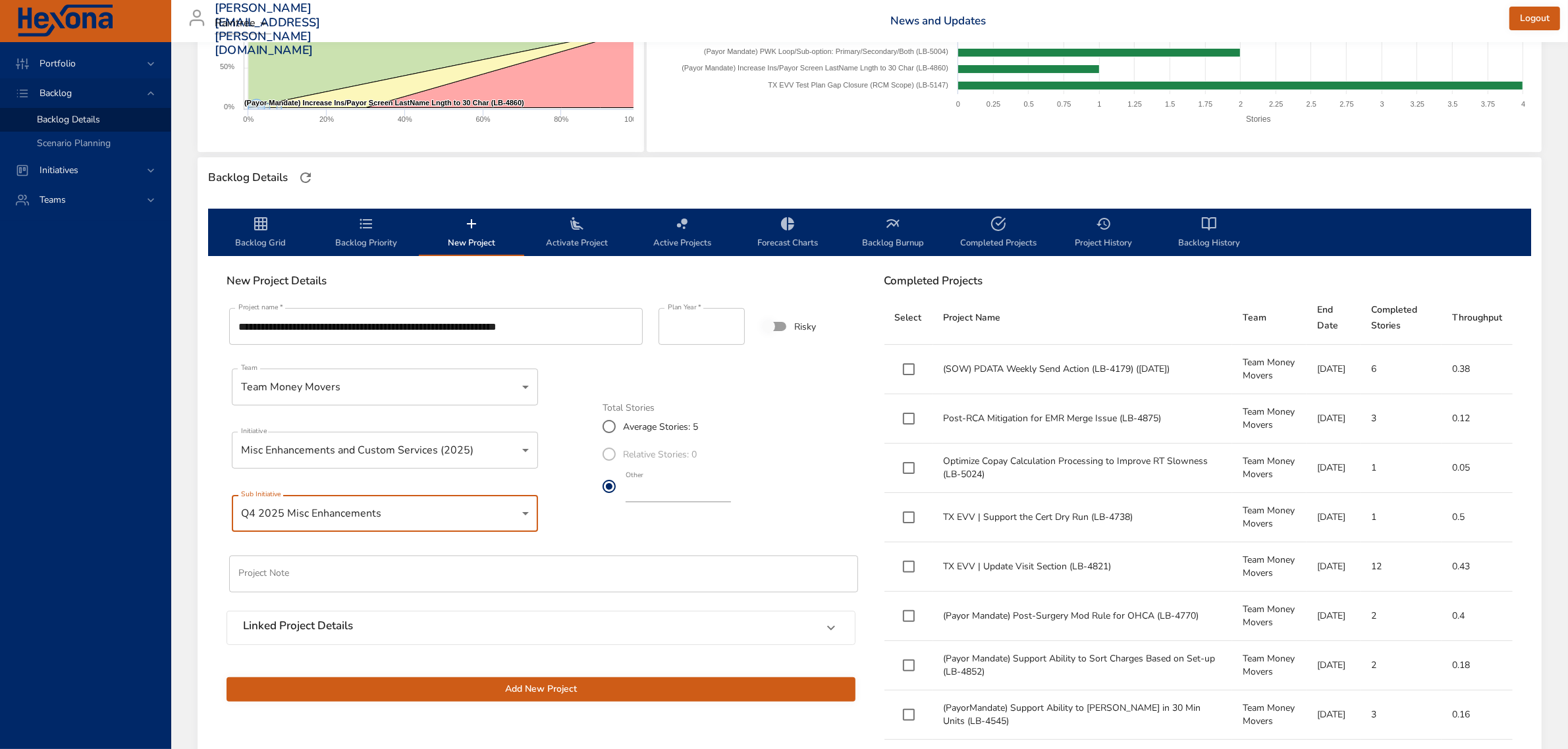
click at [594, 683] on span "Add New Project" at bounding box center [541, 690] width 608 height 16
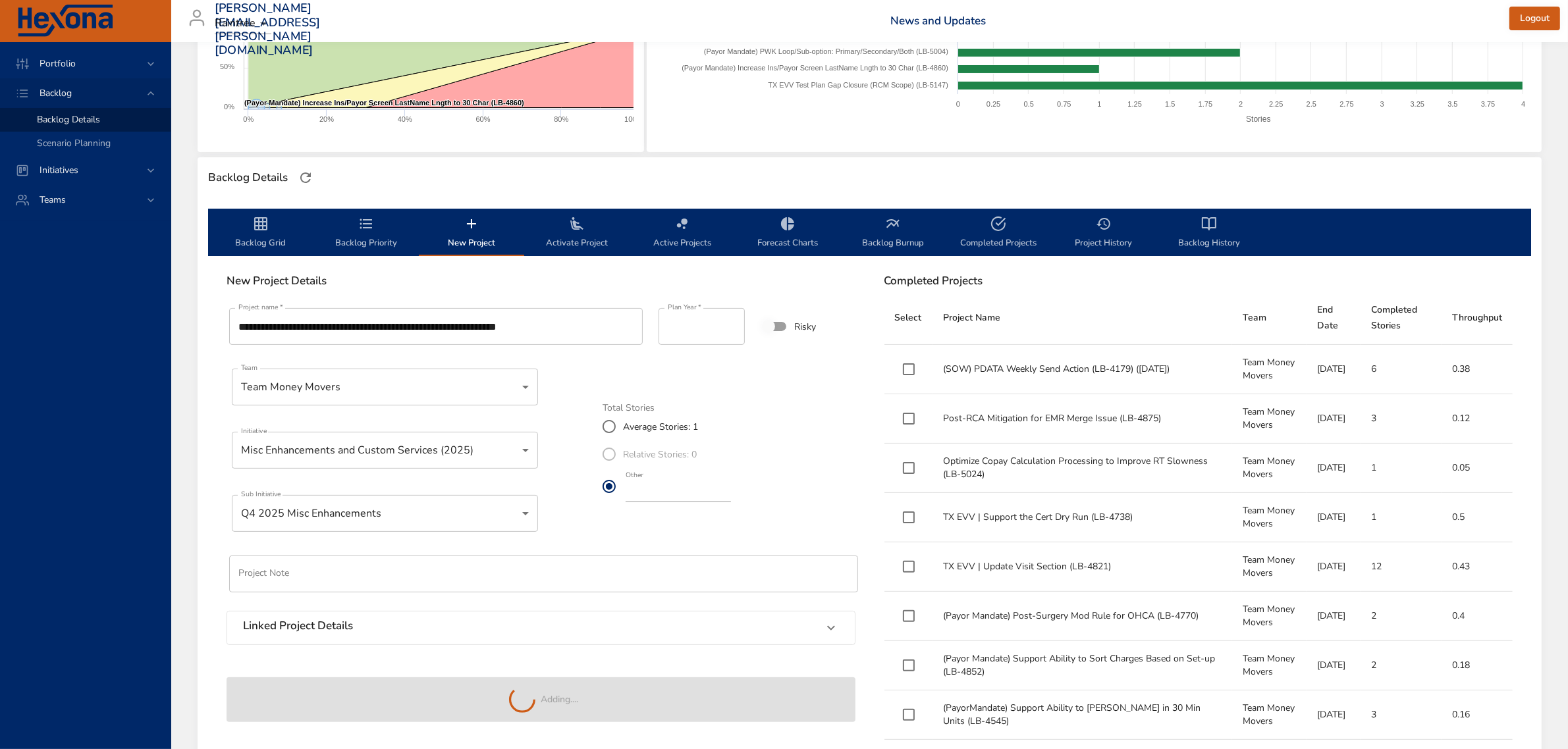
type input "*"
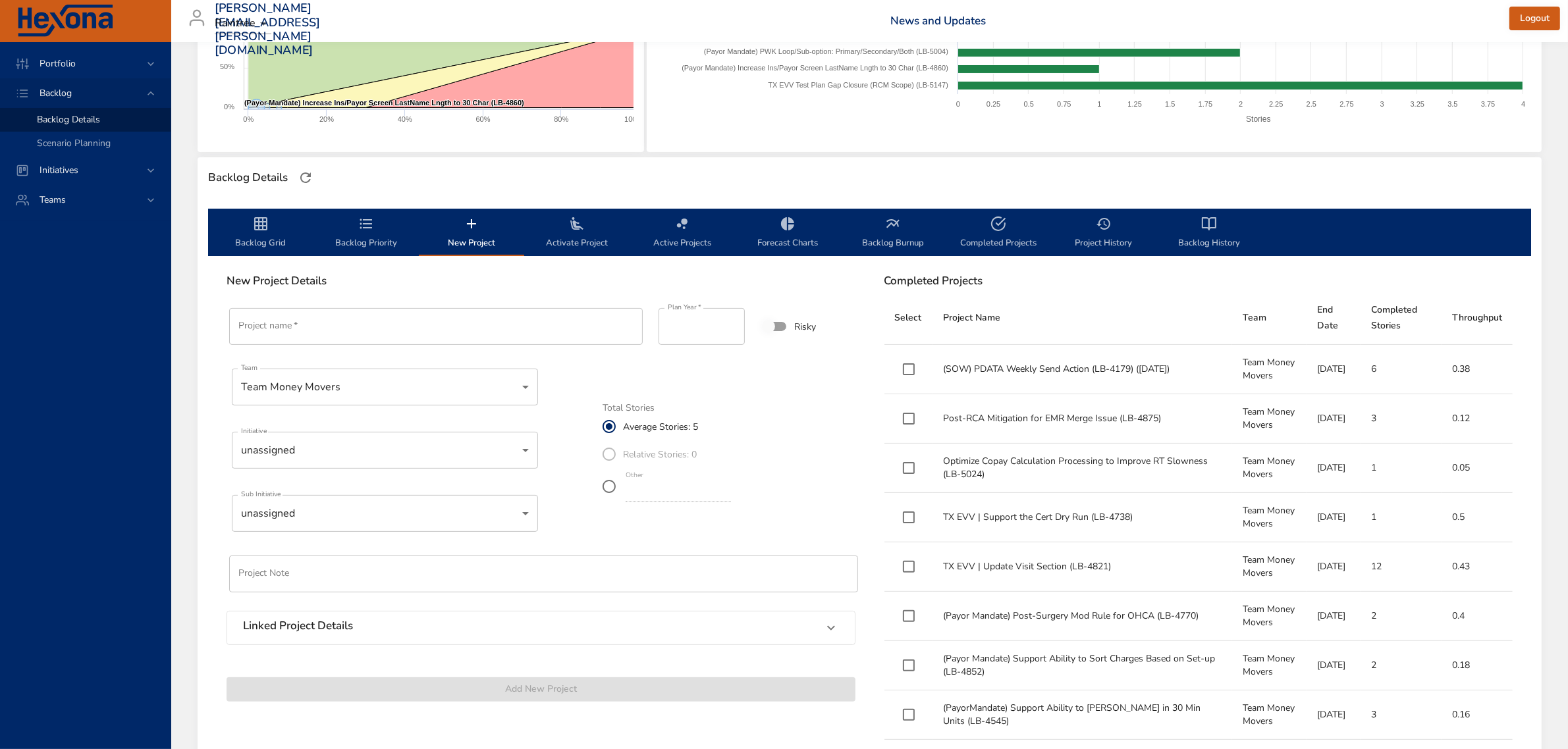
click at [377, 225] on span "Backlog Priority" at bounding box center [366, 233] width 89 height 35
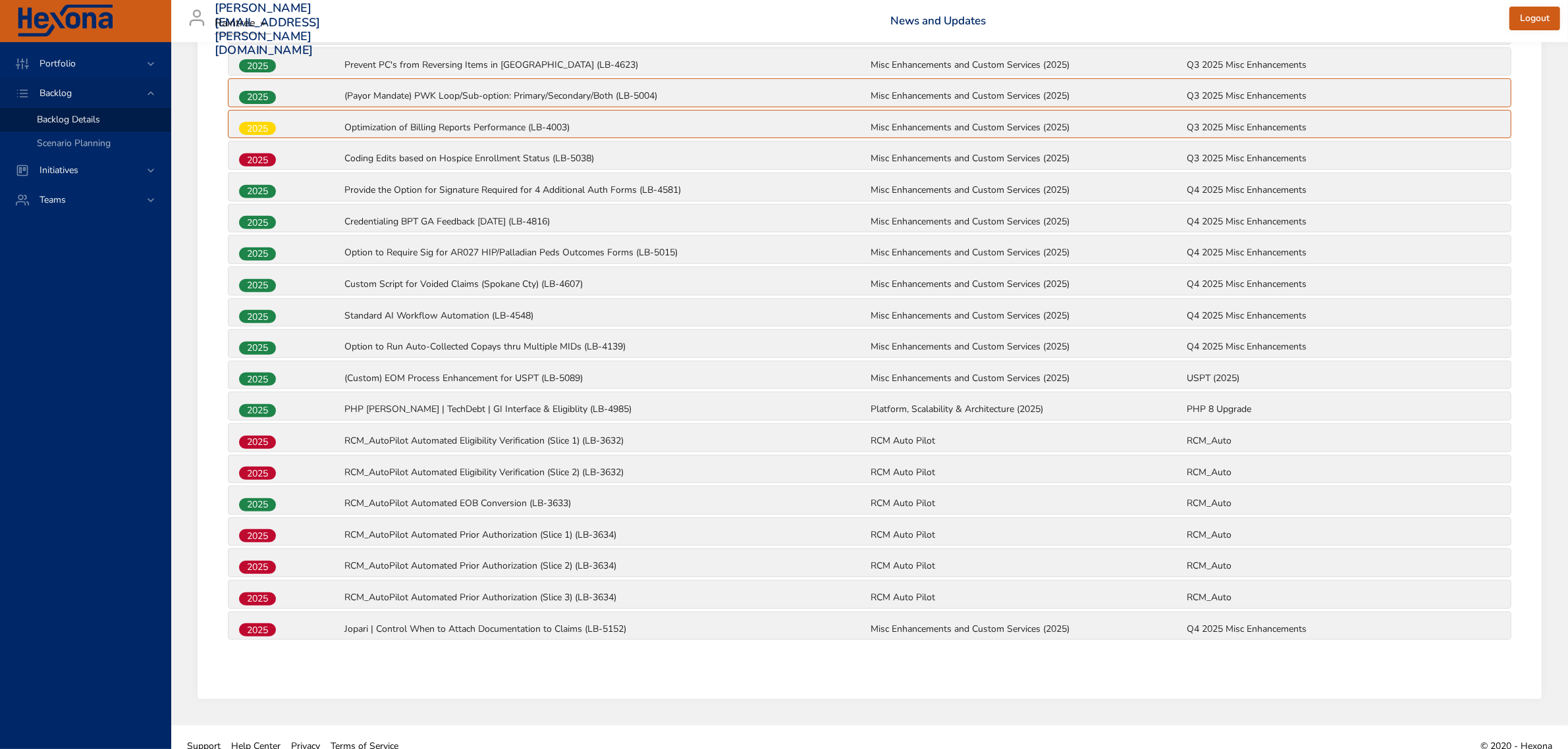
scroll to position [650, 0]
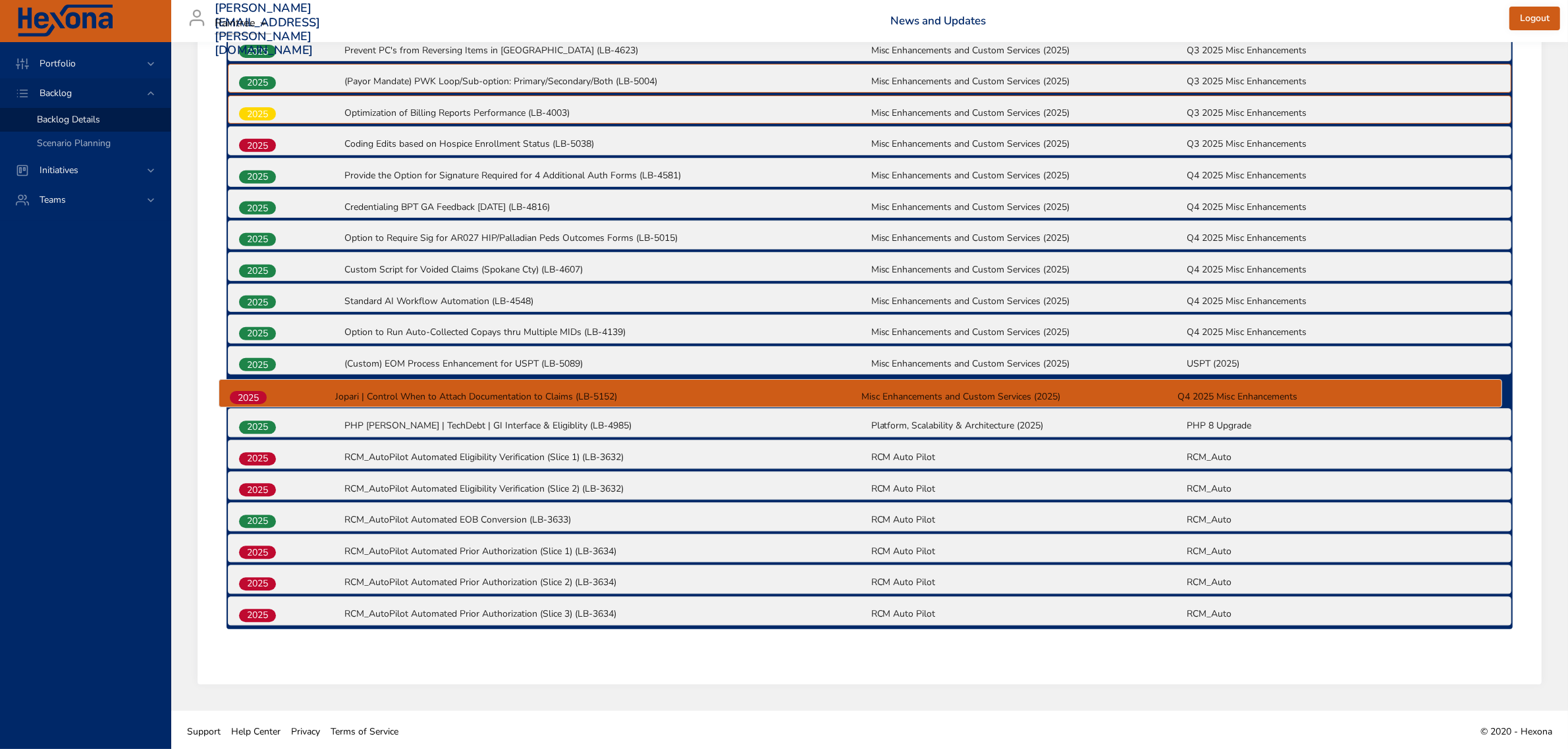
drag, startPoint x: 257, startPoint y: 614, endPoint x: 250, endPoint y: 396, distance: 218.1
click at [249, 390] on div "2025 TX EVV Test Plan Gap Closure (RCM Scope) (LB-5147) [US_STATE] Medicaid EVV…" at bounding box center [870, 267] width 1286 height 724
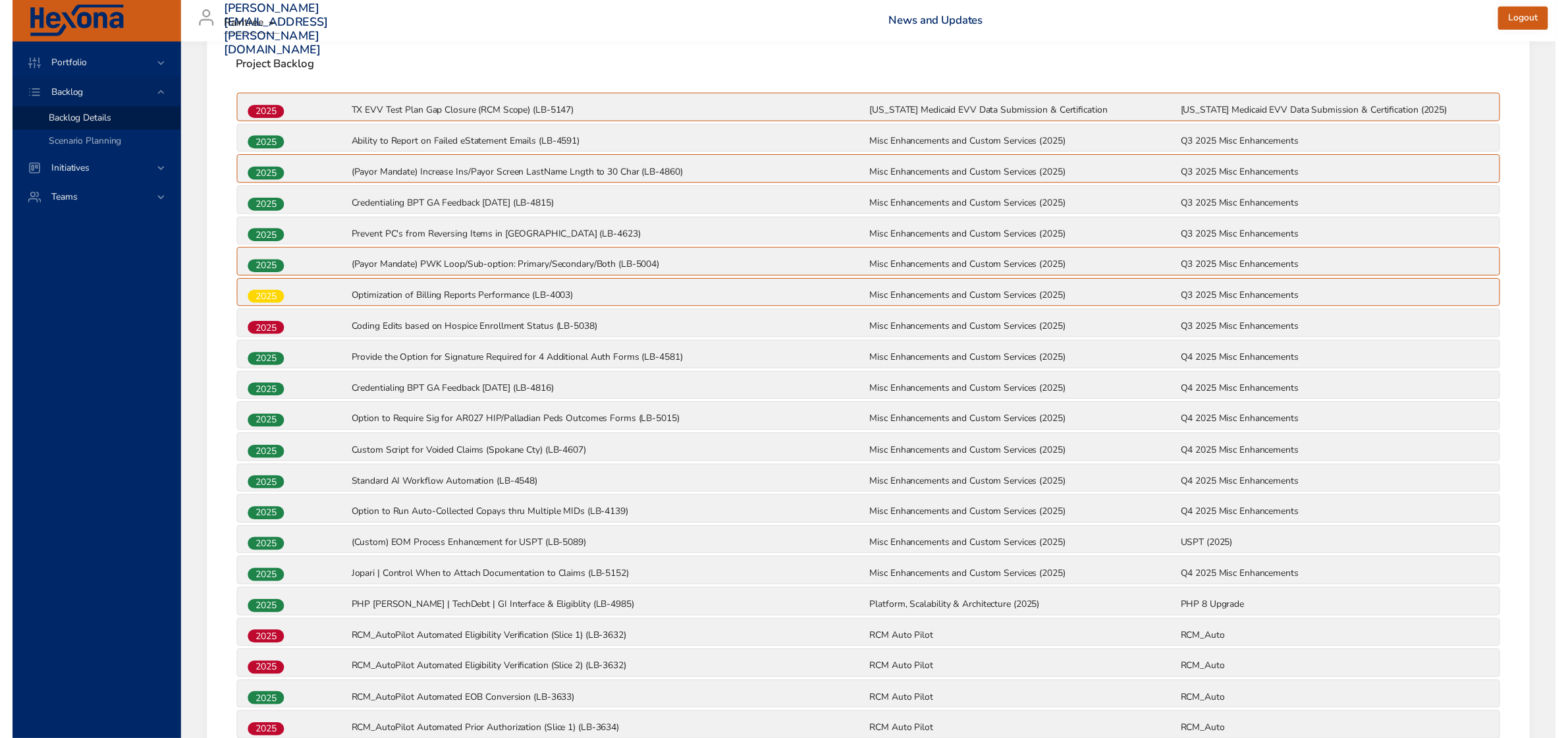
scroll to position [239, 0]
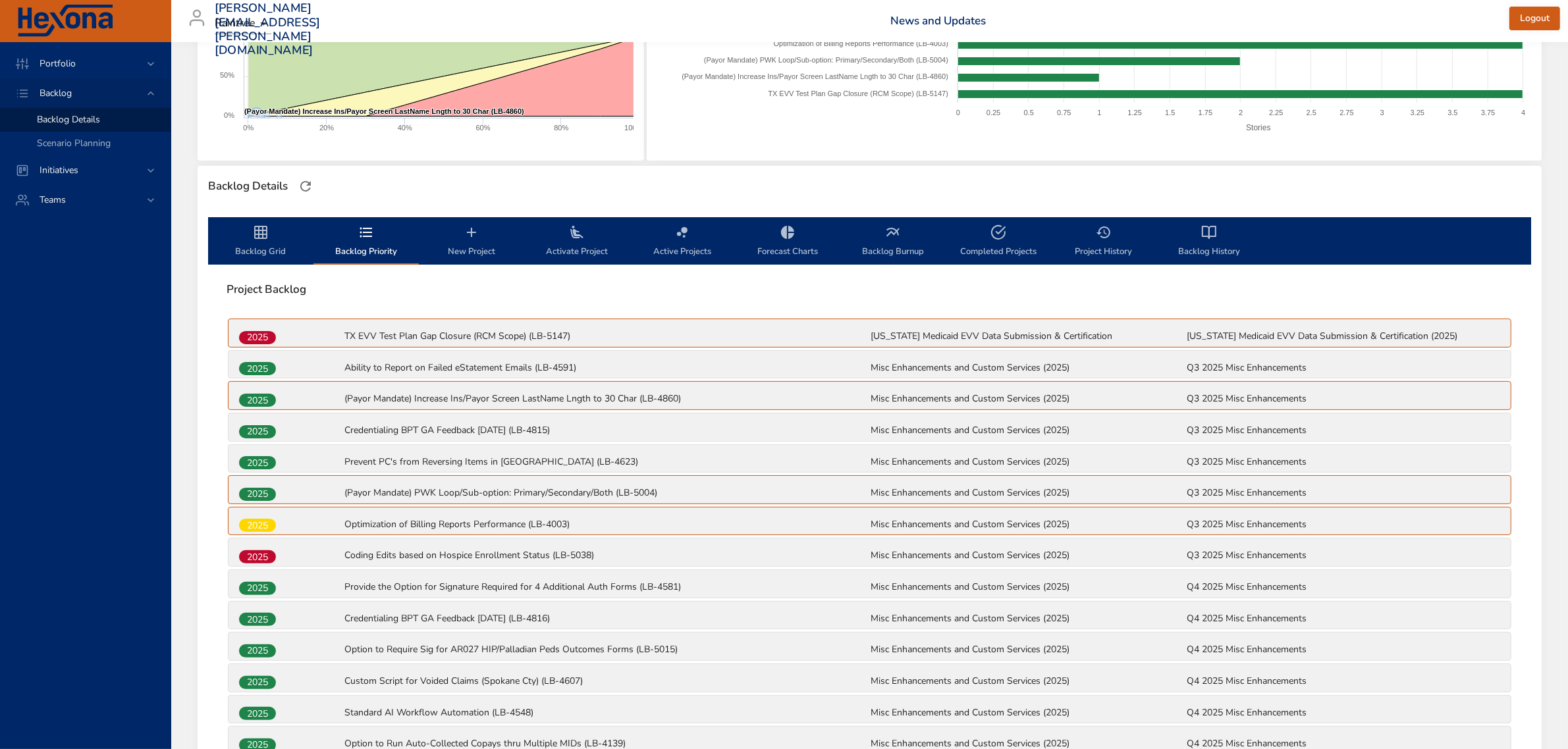
click at [234, 247] on span "Backlog Grid" at bounding box center [261, 242] width 89 height 35
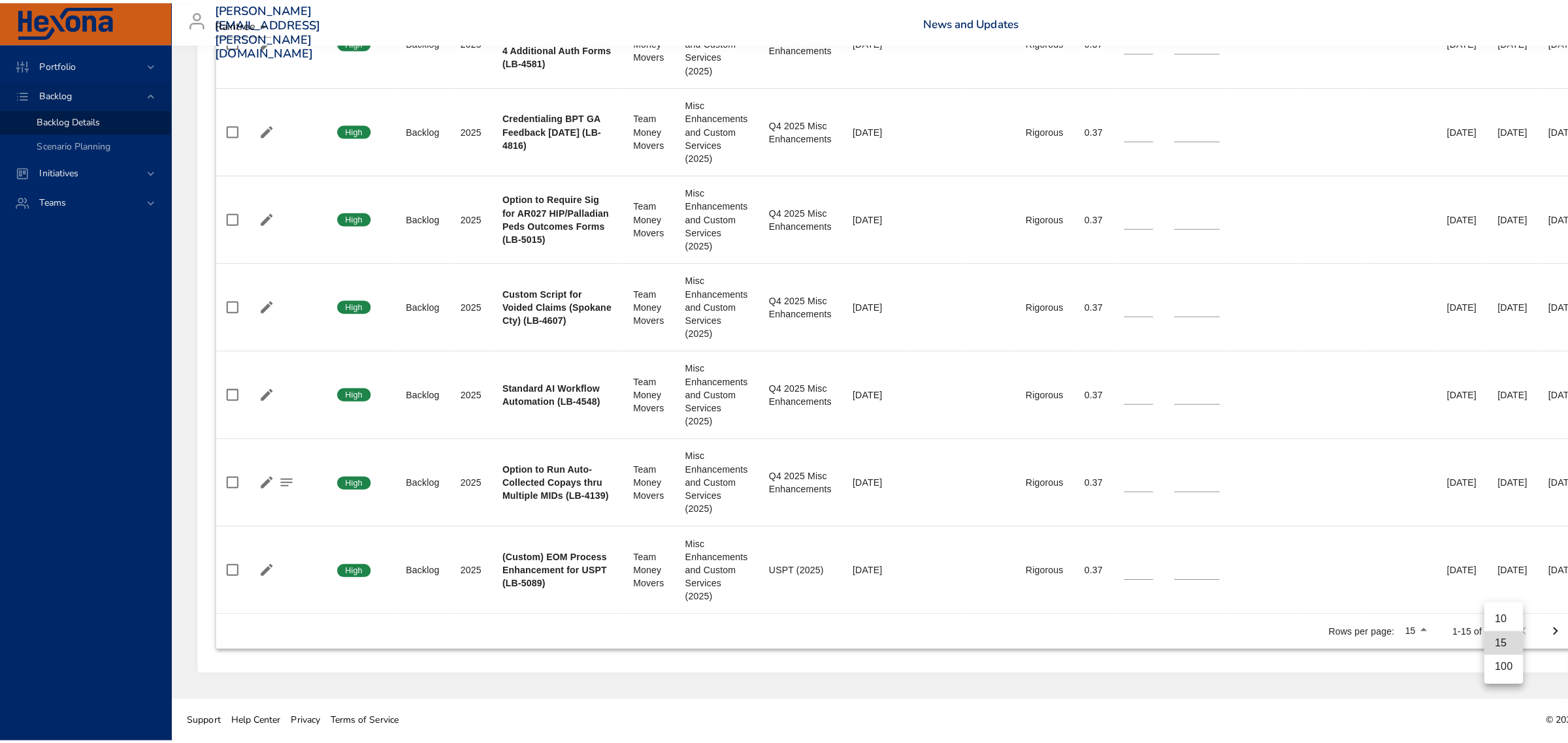
scroll to position [1344, 0]
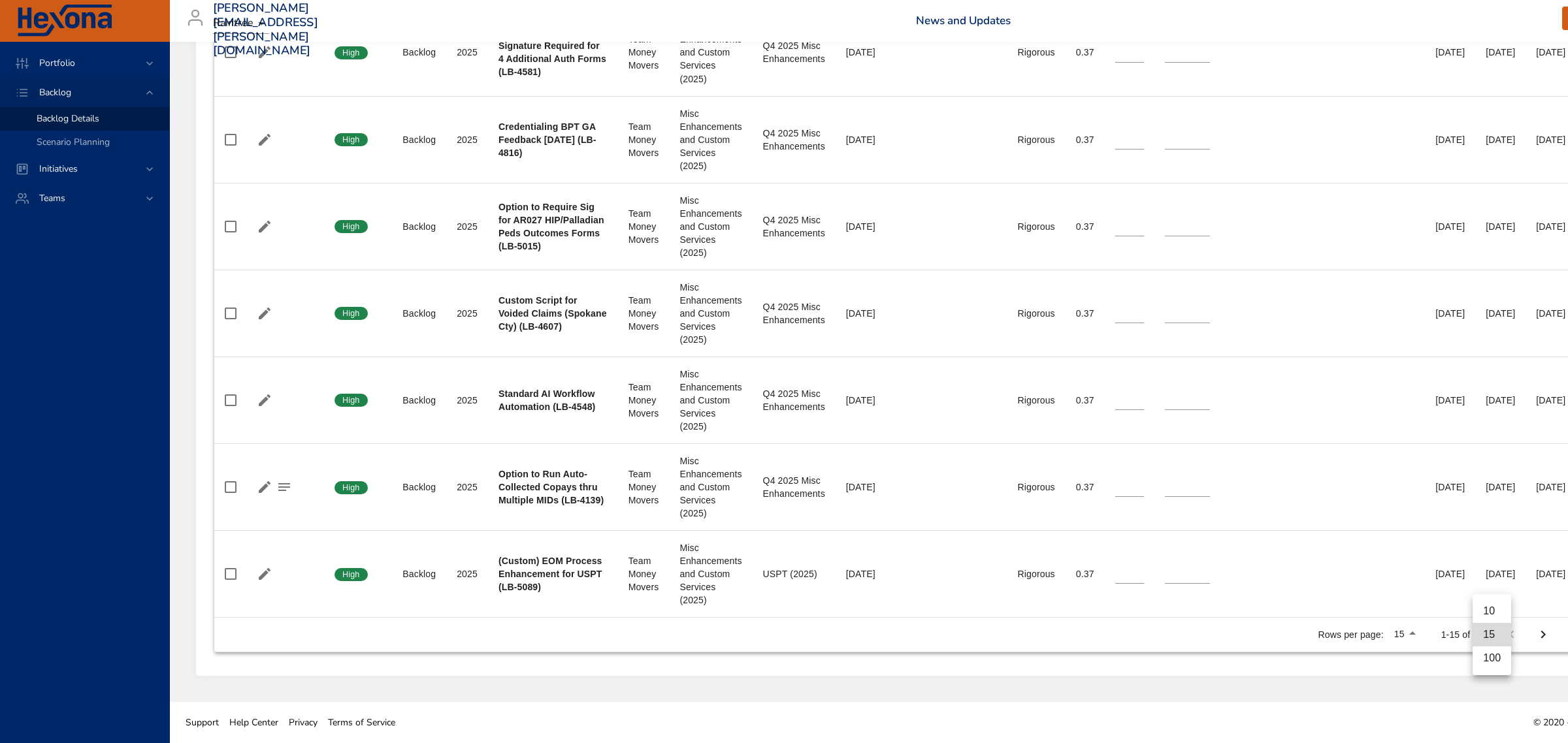
click at [1494, 658] on li "100" at bounding box center [1492, 658] width 39 height 23
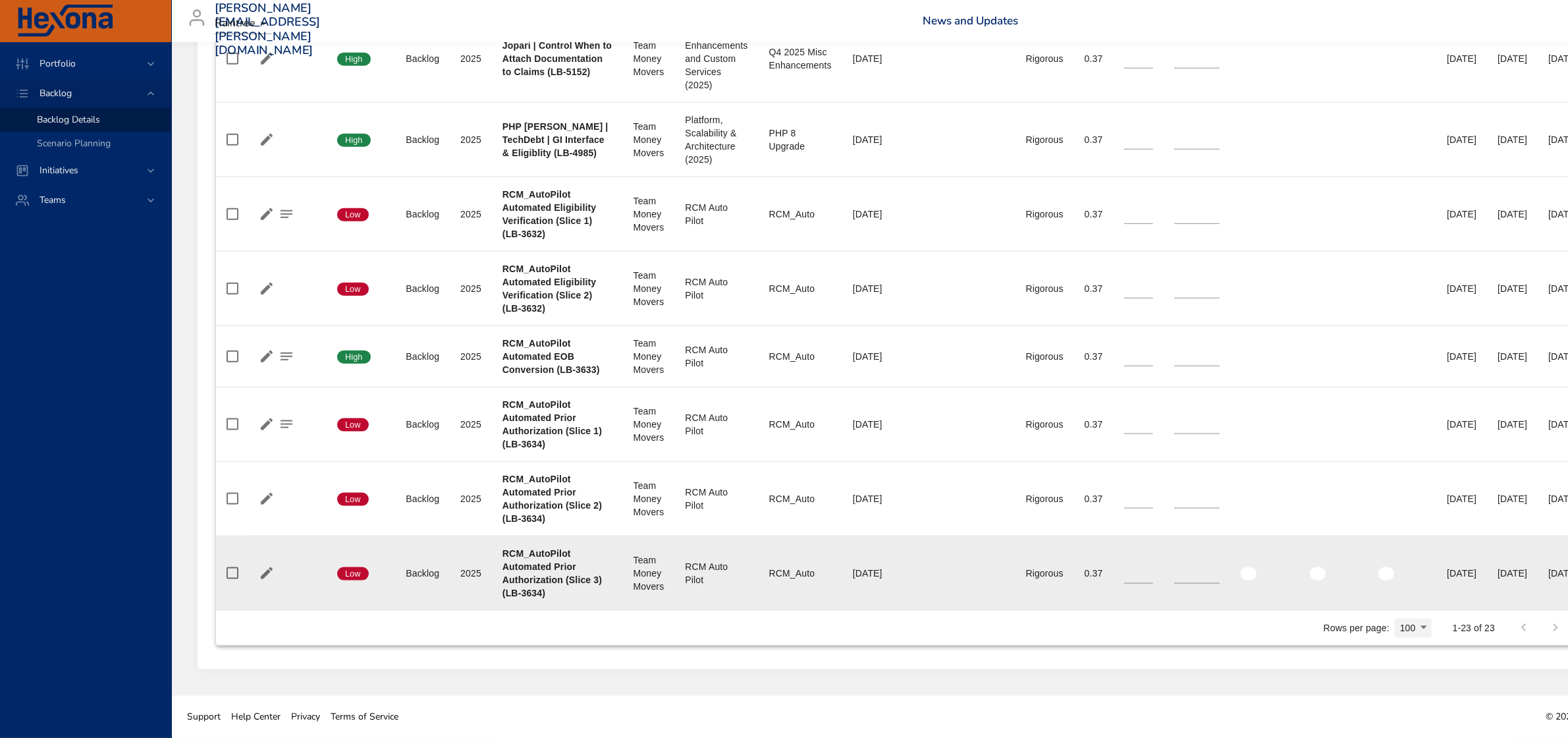
scroll to position [1966, 0]
click at [260, 572] on icon "button" at bounding box center [267, 573] width 16 height 16
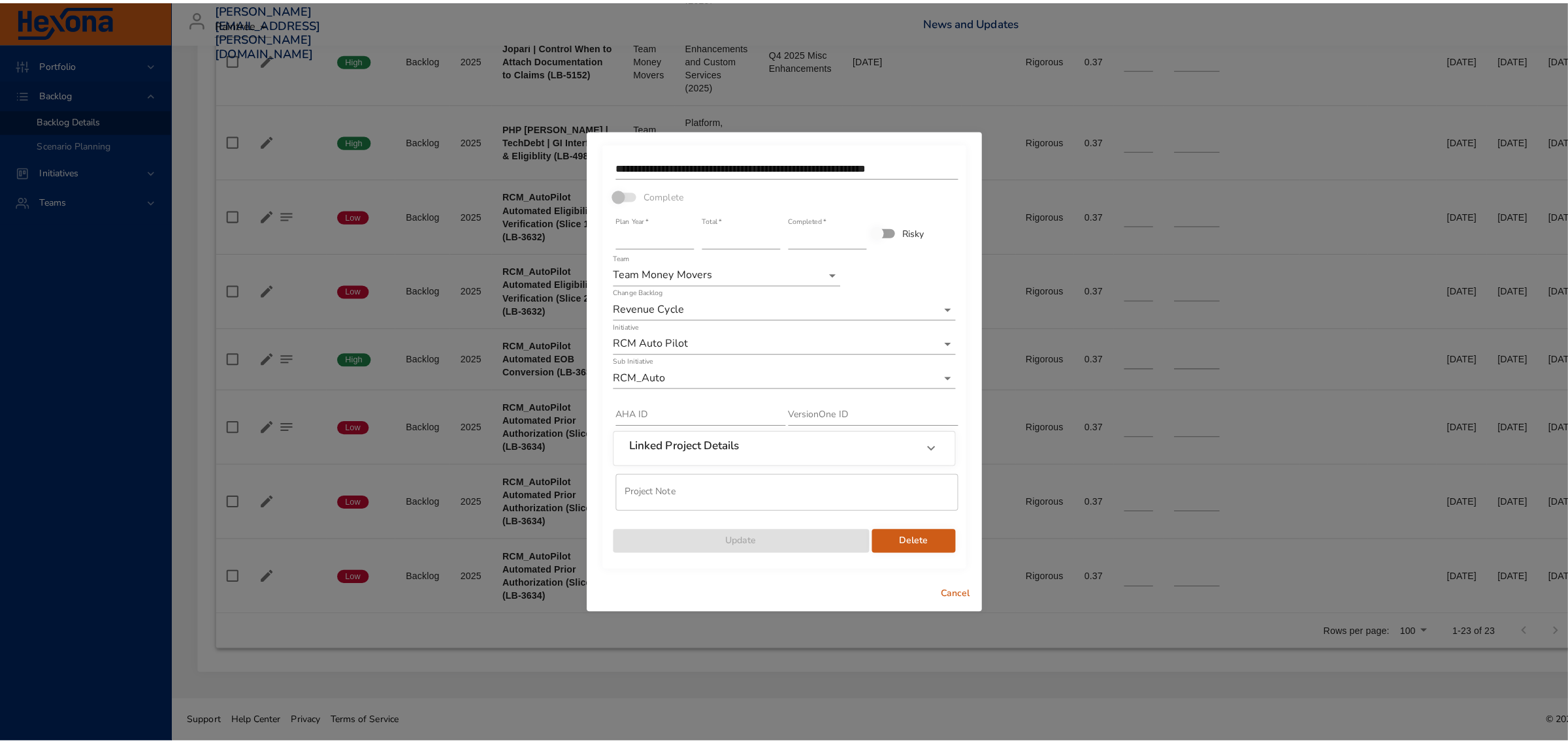
scroll to position [1937, 0]
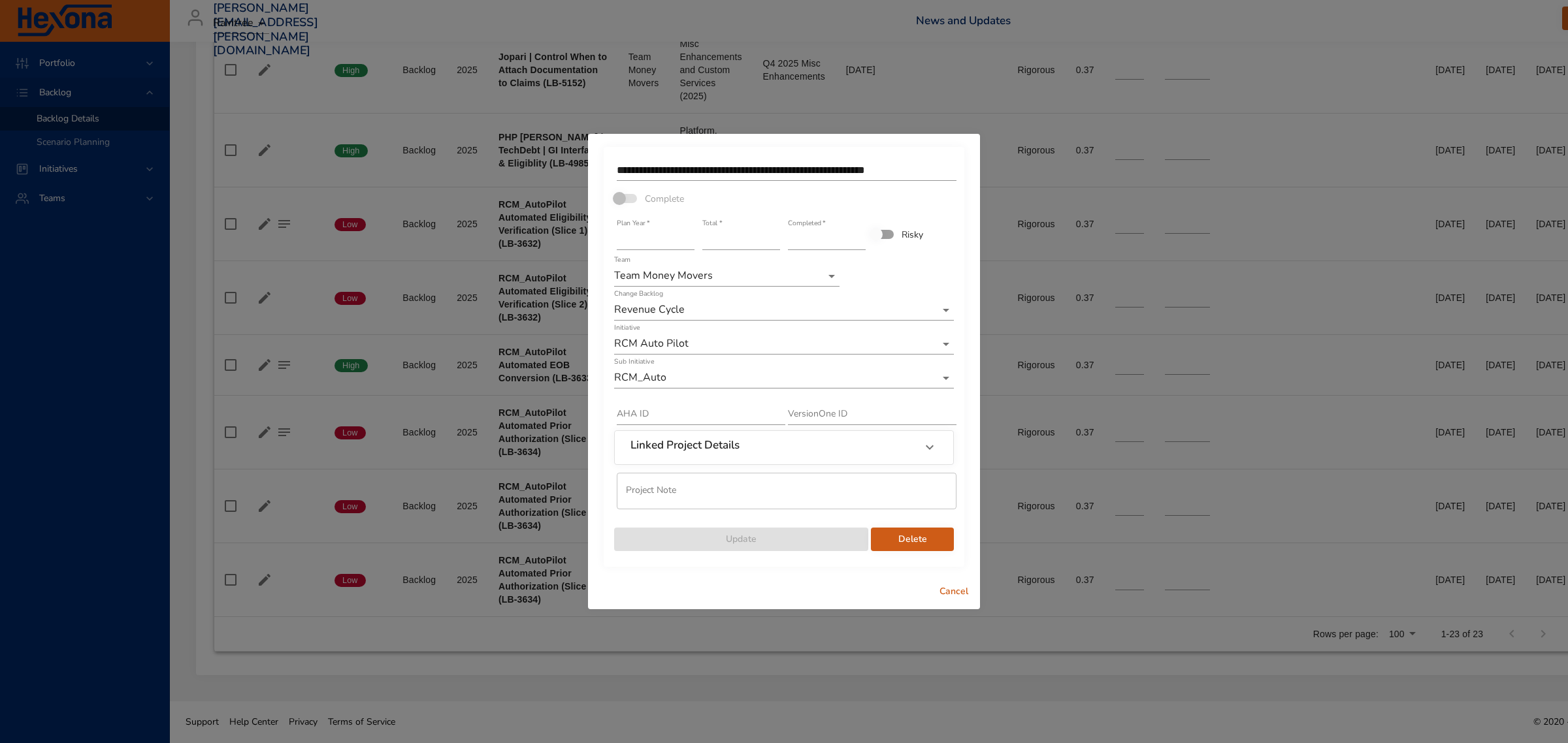
click at [688, 246] on input "****" at bounding box center [655, 239] width 78 height 21
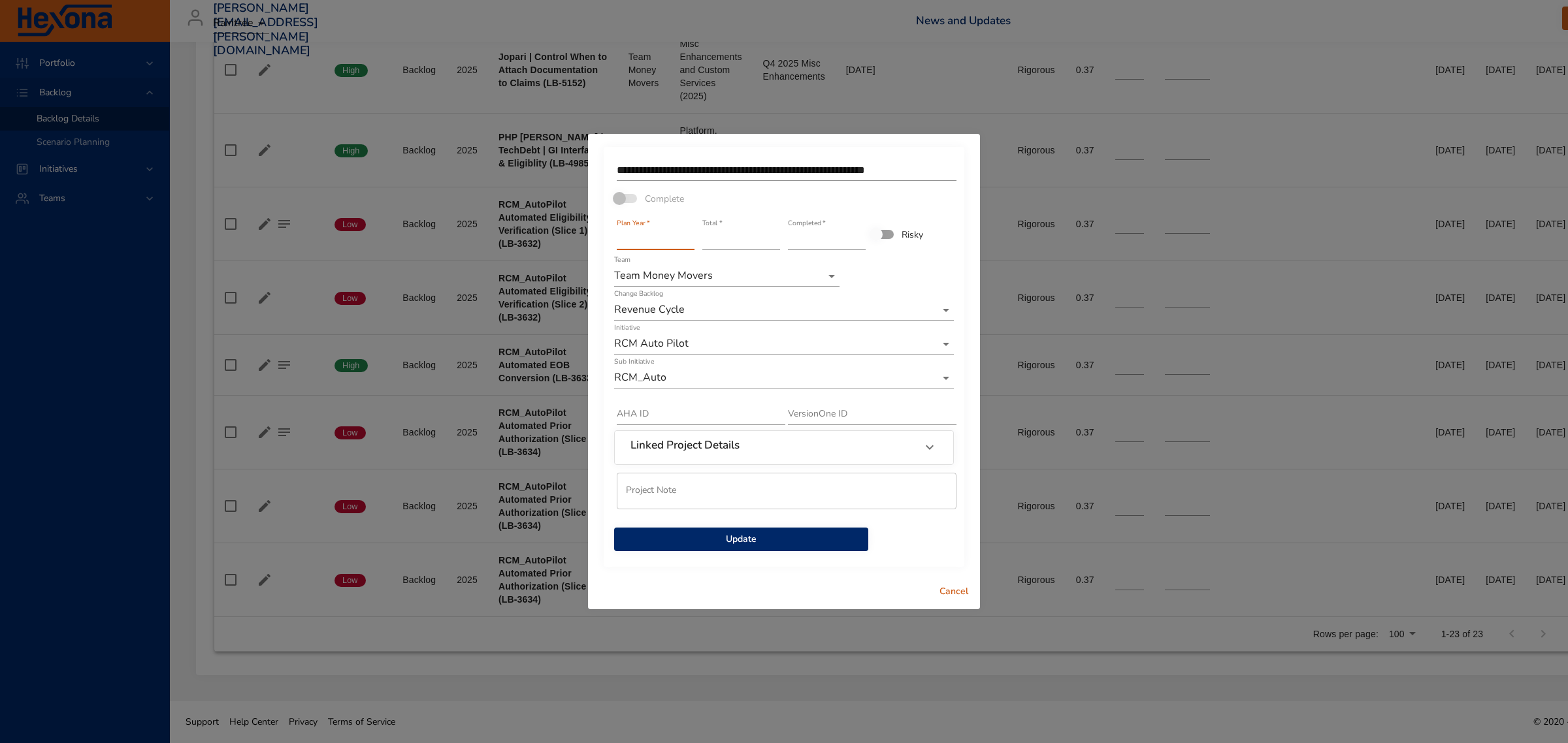
click at [686, 236] on input "****" at bounding box center [655, 239] width 78 height 21
type input "****"
click at [686, 236] on input "****" at bounding box center [655, 239] width 78 height 21
click at [956, 590] on span "Cancel" at bounding box center [954, 592] width 31 height 16
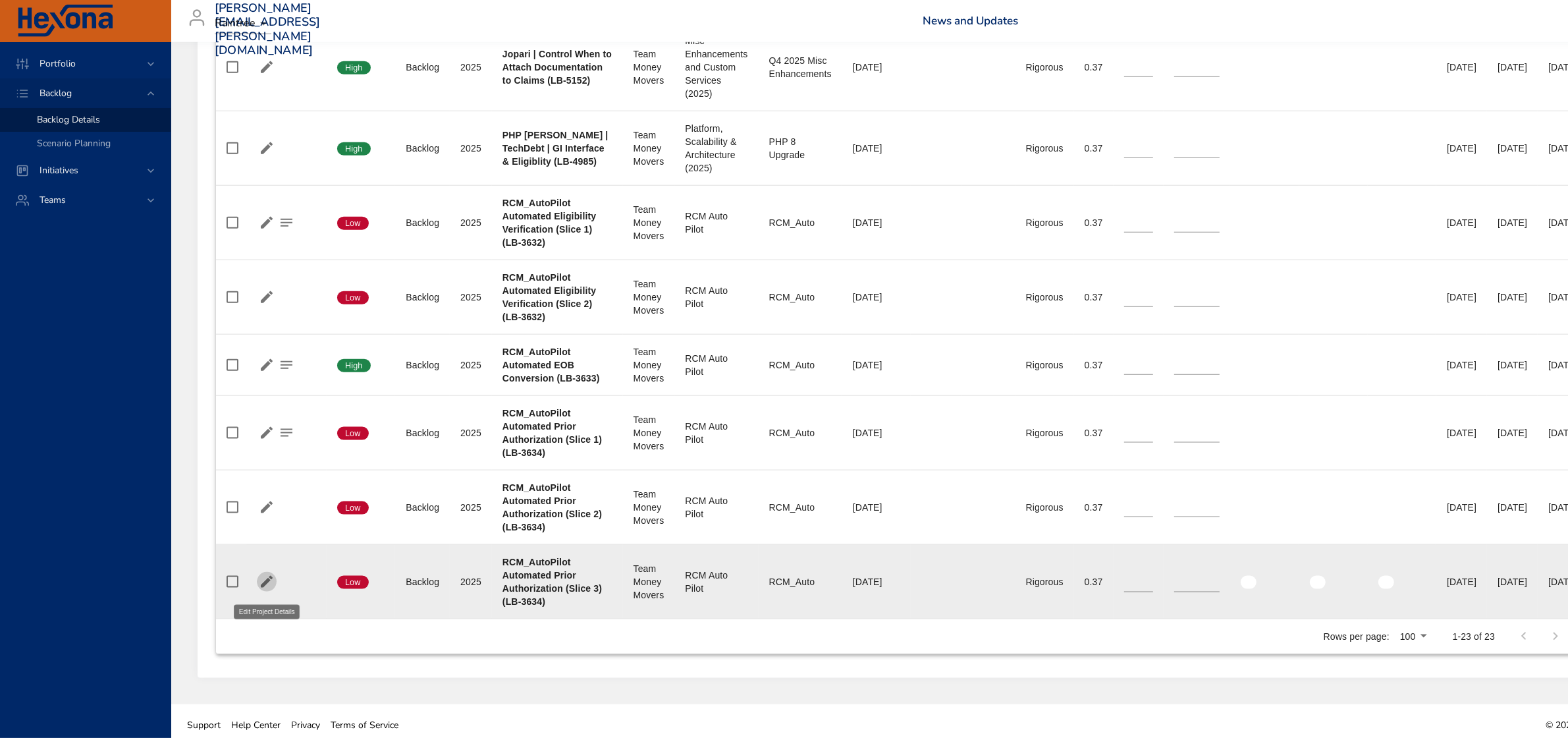
click at [267, 587] on icon "button" at bounding box center [266, 581] width 12 height 12
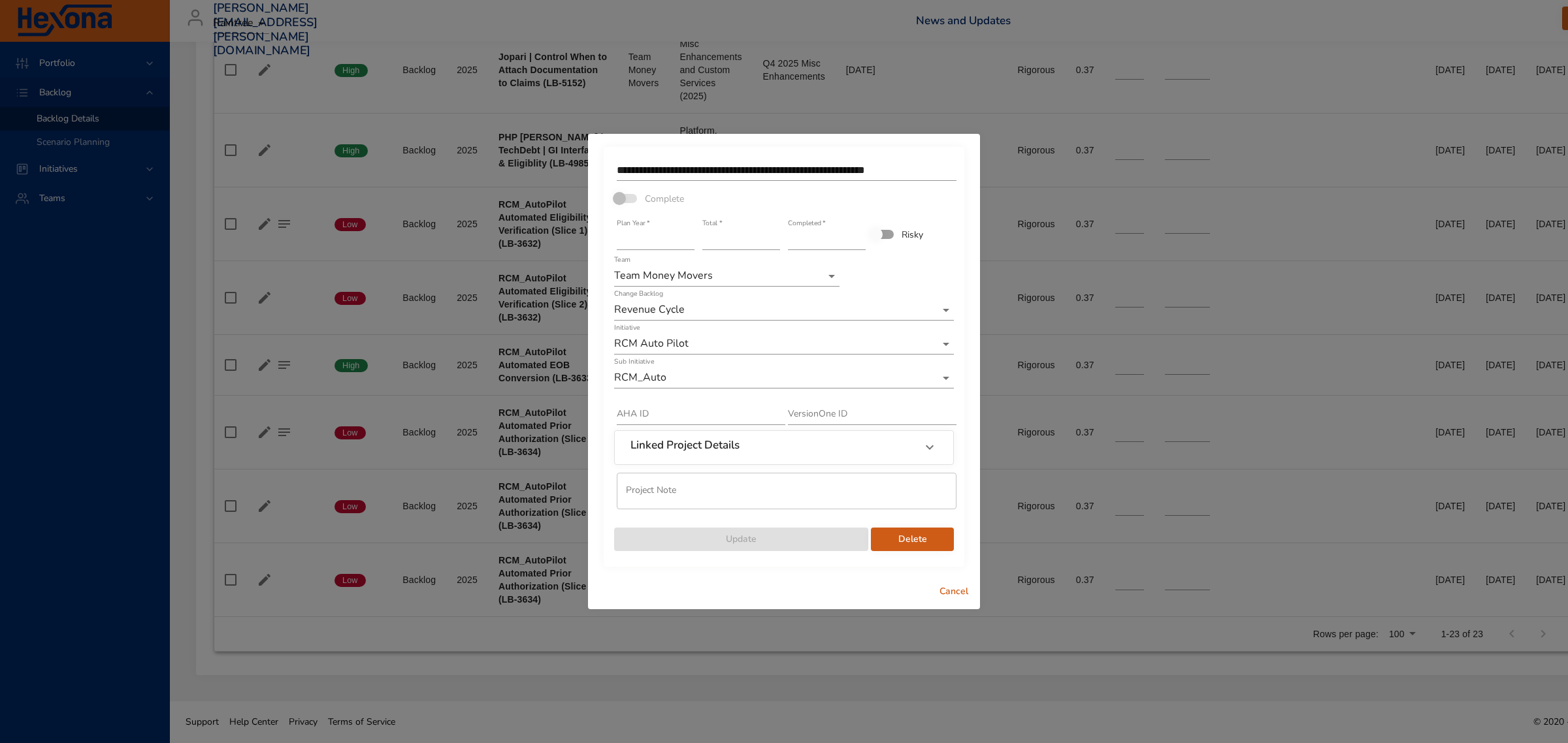
click at [923, 540] on span "Delete" at bounding box center [912, 540] width 62 height 16
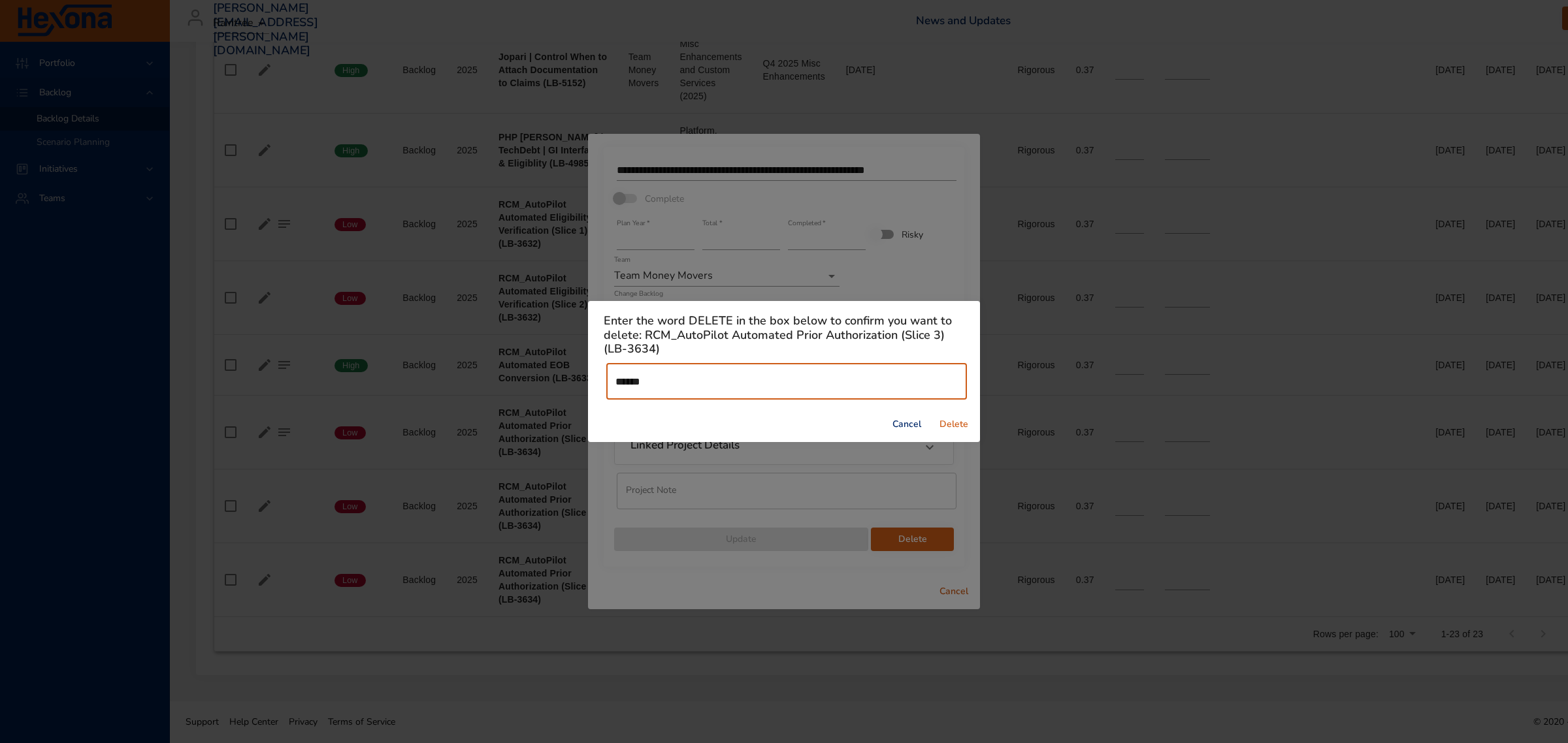
type input "******"
click at [960, 422] on span "Delete" at bounding box center [954, 425] width 31 height 16
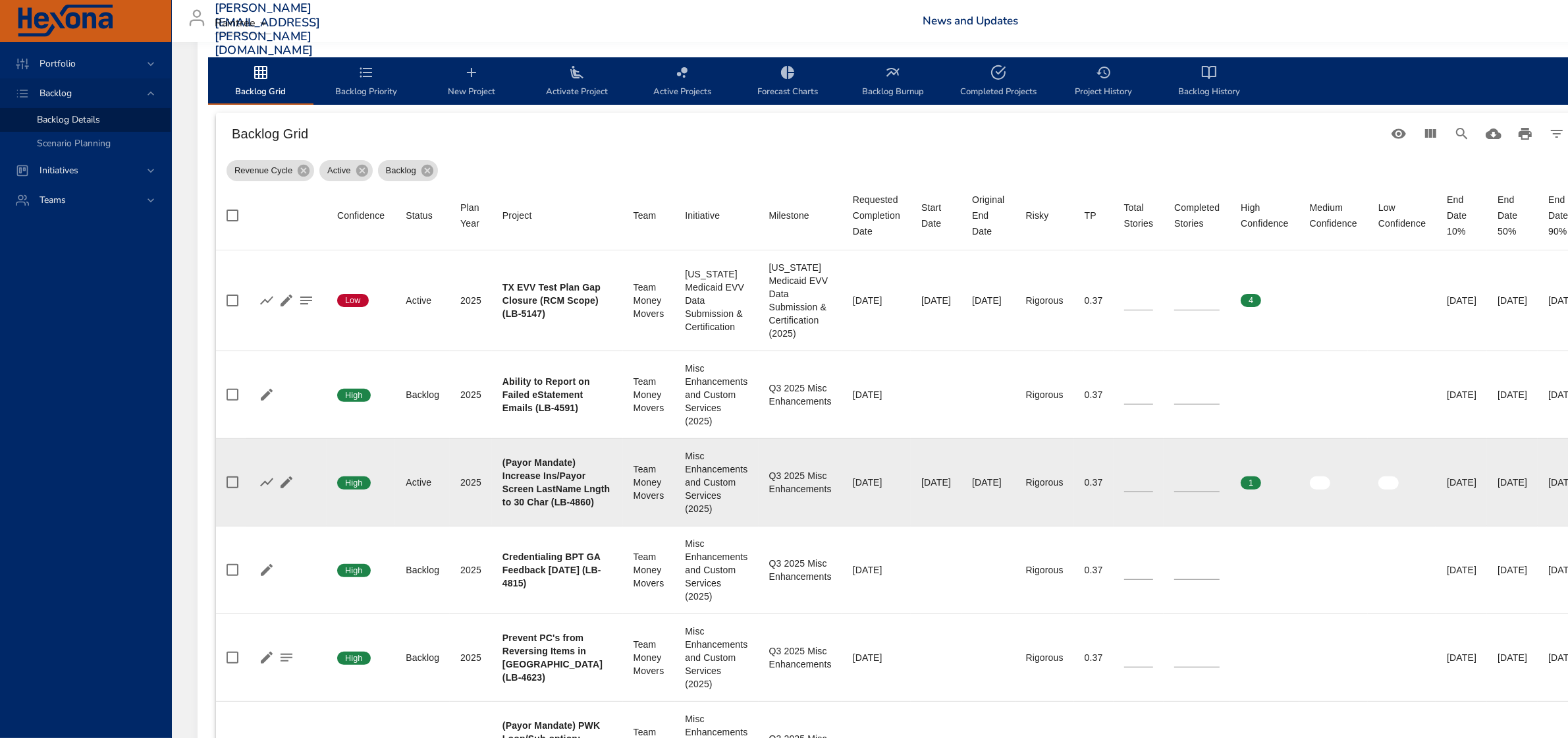
scroll to position [409, 0]
